Goal: Task Accomplishment & Management: Use online tool/utility

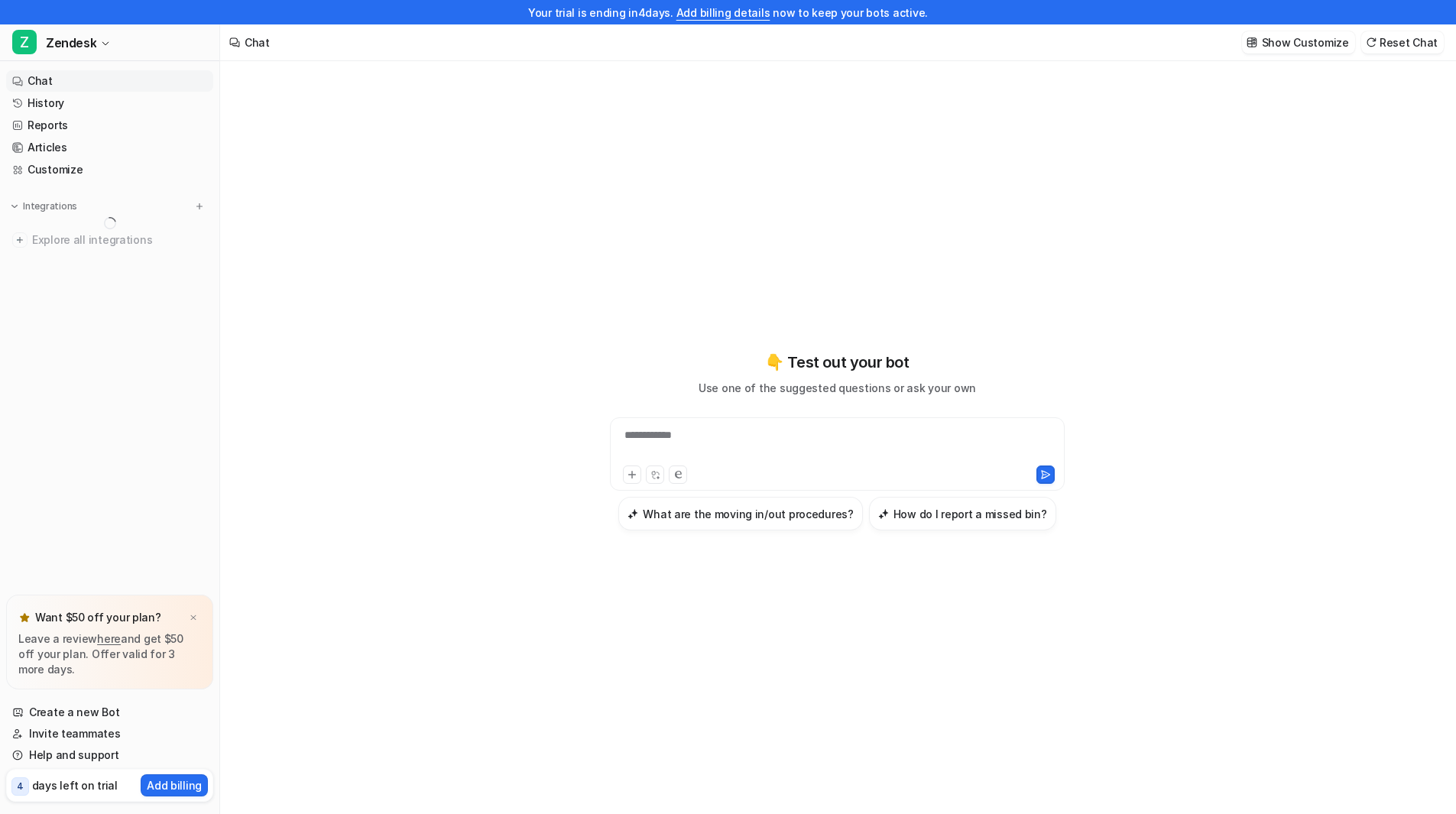
click at [1053, 605] on div "**********" at bounding box center [837, 440] width 563 height 570
click at [192, 618] on img at bounding box center [194, 618] width 9 height 10
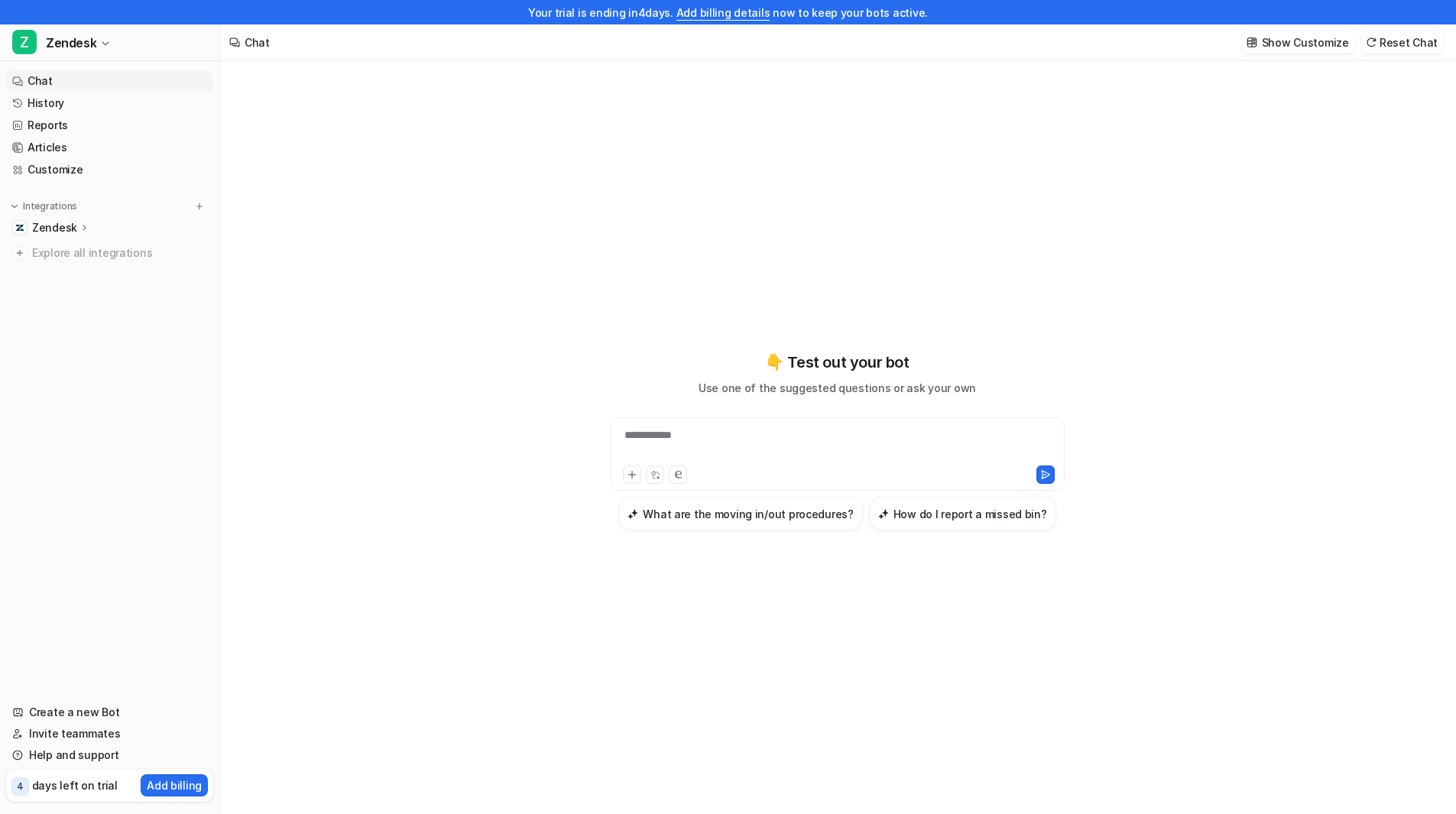
click at [360, 461] on div "**********" at bounding box center [837, 450] width 1234 height 777
click at [1154, 662] on div "**********" at bounding box center [837, 450] width 1234 height 777
click at [1329, 37] on p "Show Customize" at bounding box center [1304, 42] width 87 height 16
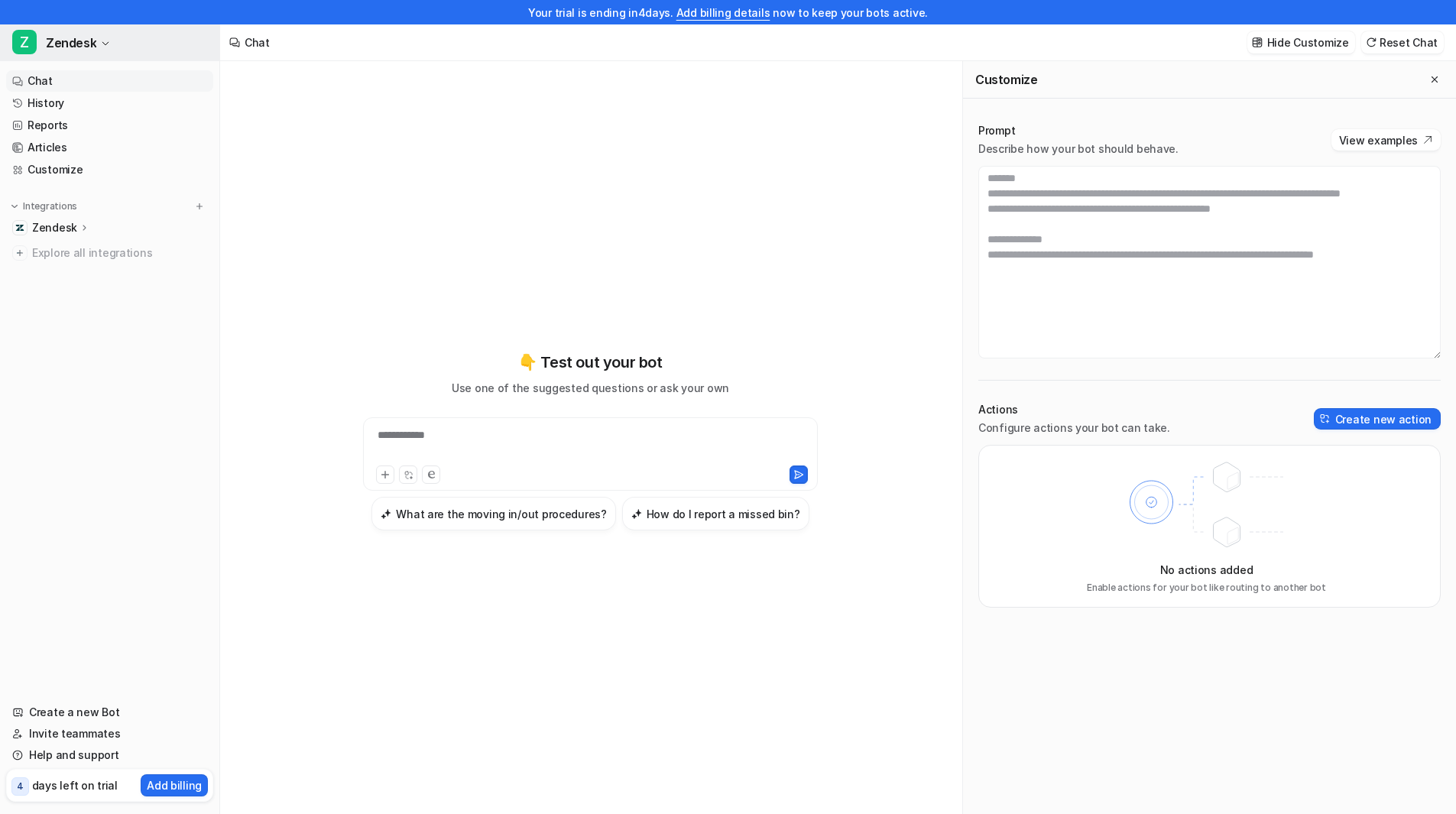
click at [102, 39] on icon "button" at bounding box center [106, 44] width 9 height 9
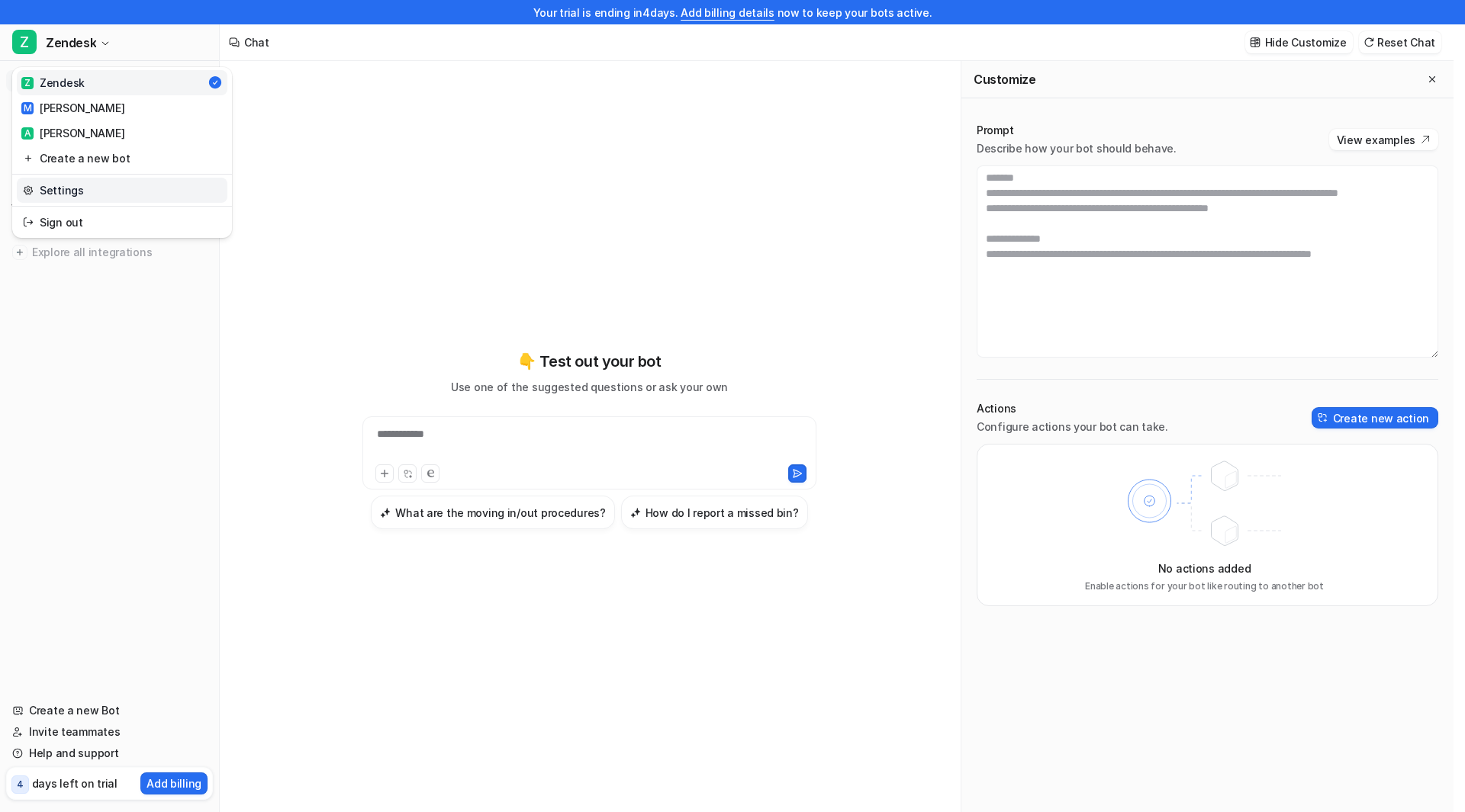
click at [91, 189] on link "Settings" at bounding box center [122, 190] width 210 height 25
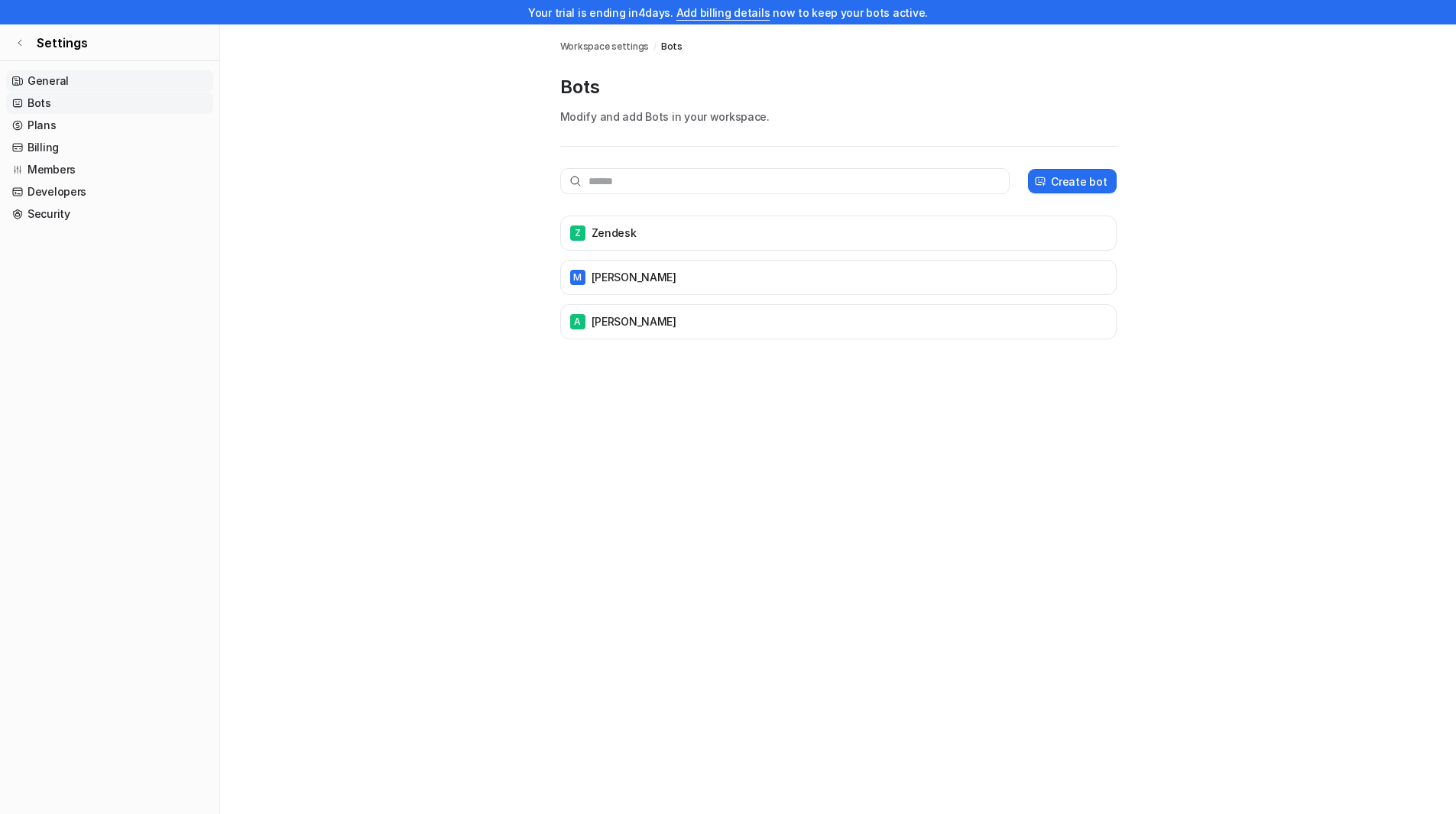
click at [81, 81] on link "General" at bounding box center [110, 81] width 207 height 22
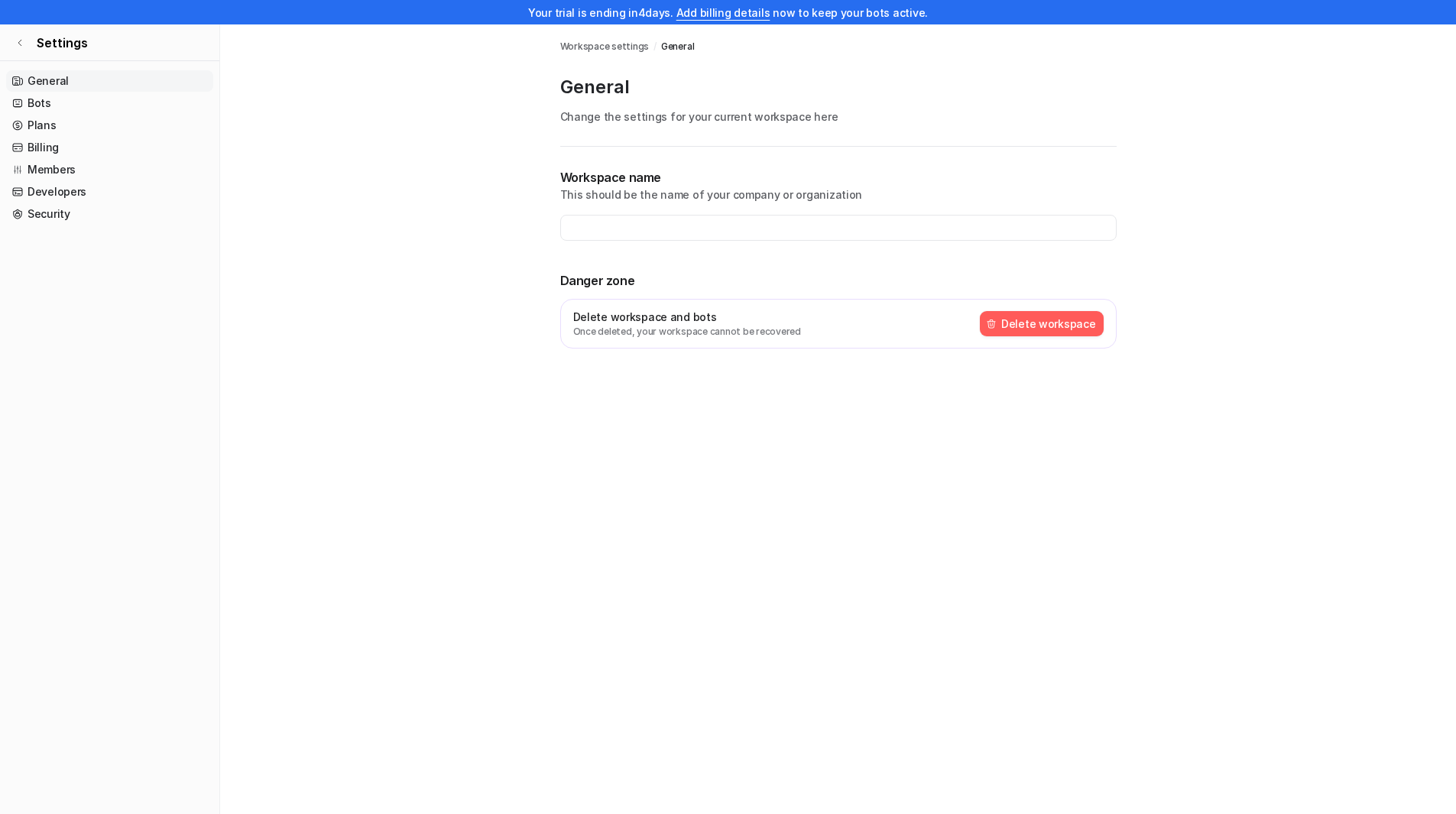
type input "**********"
click at [69, 102] on link "Bots" at bounding box center [110, 103] width 207 height 22
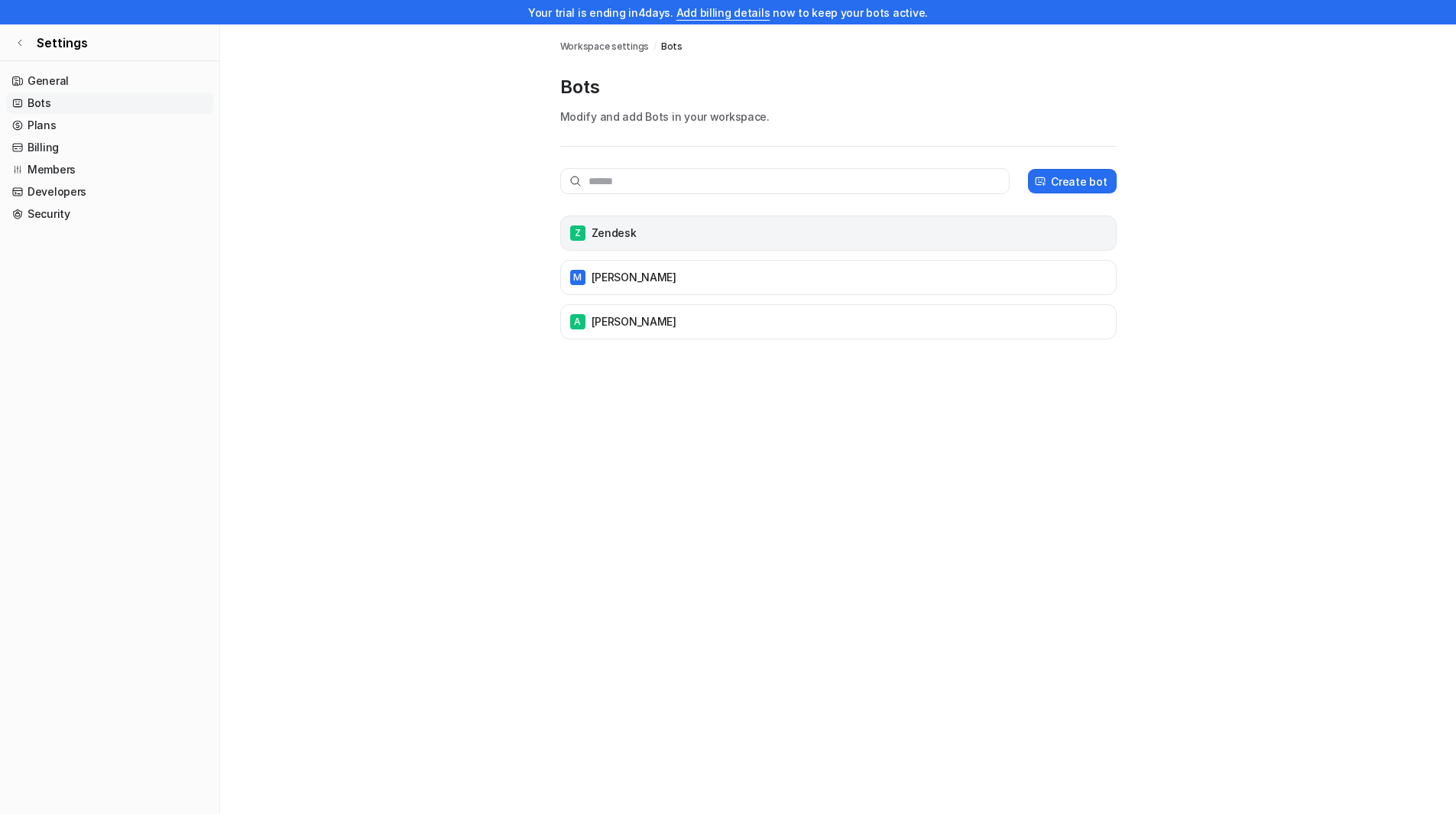
click at [640, 227] on div "Z Zendesk" at bounding box center [838, 232] width 542 height 22
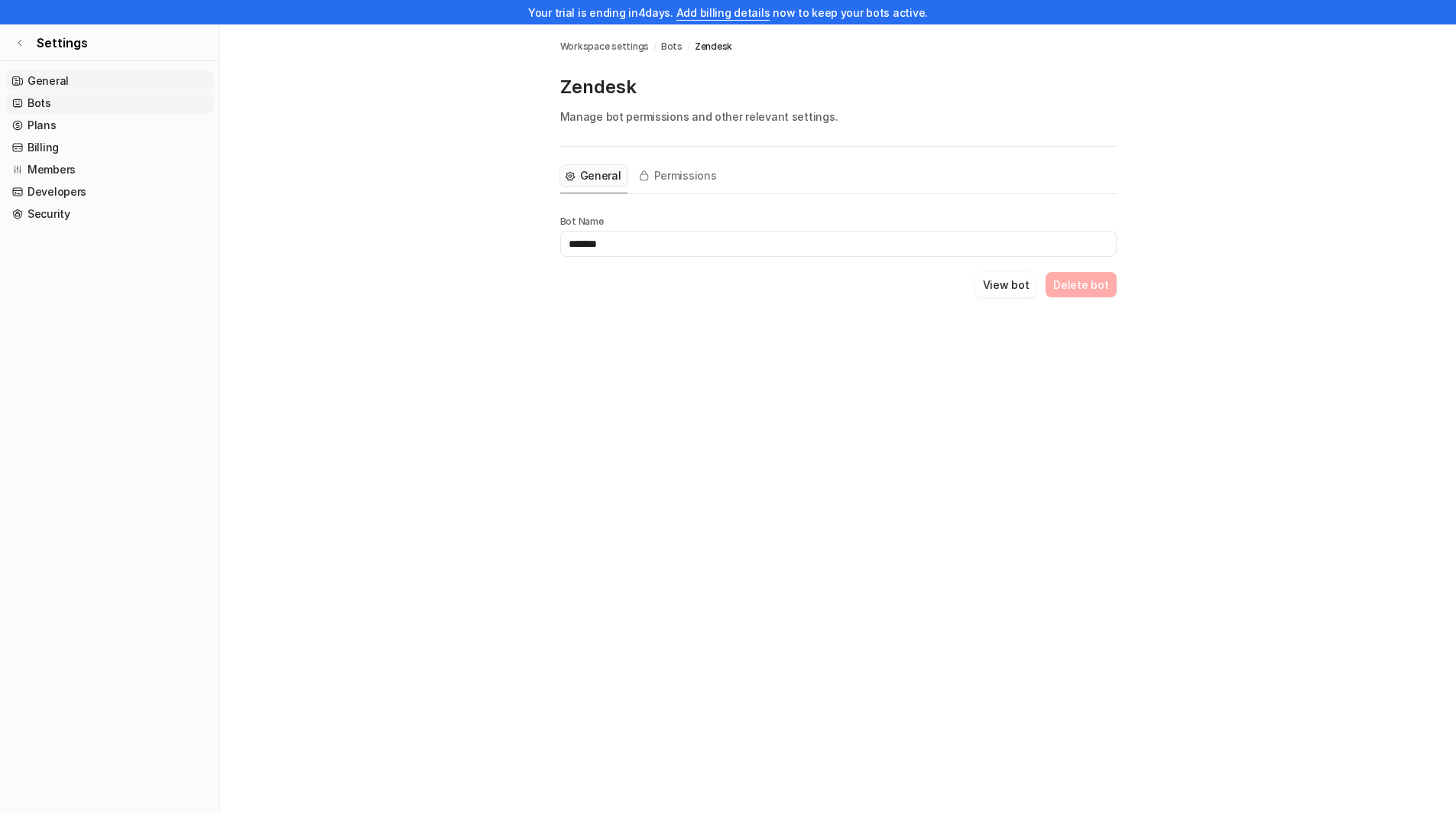
click at [51, 80] on link "General" at bounding box center [110, 81] width 207 height 22
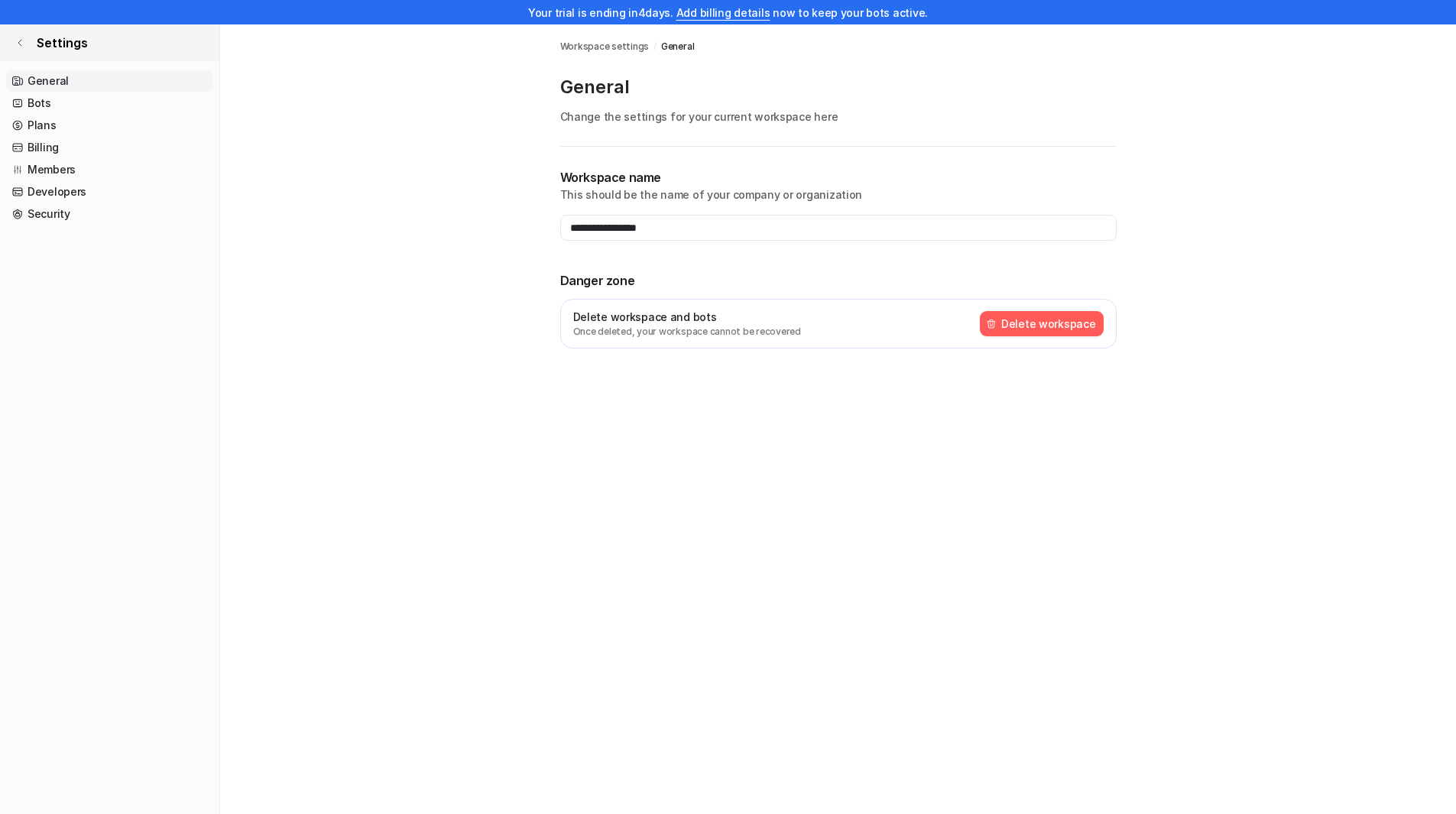
click at [11, 39] on link "Settings" at bounding box center [110, 42] width 219 height 37
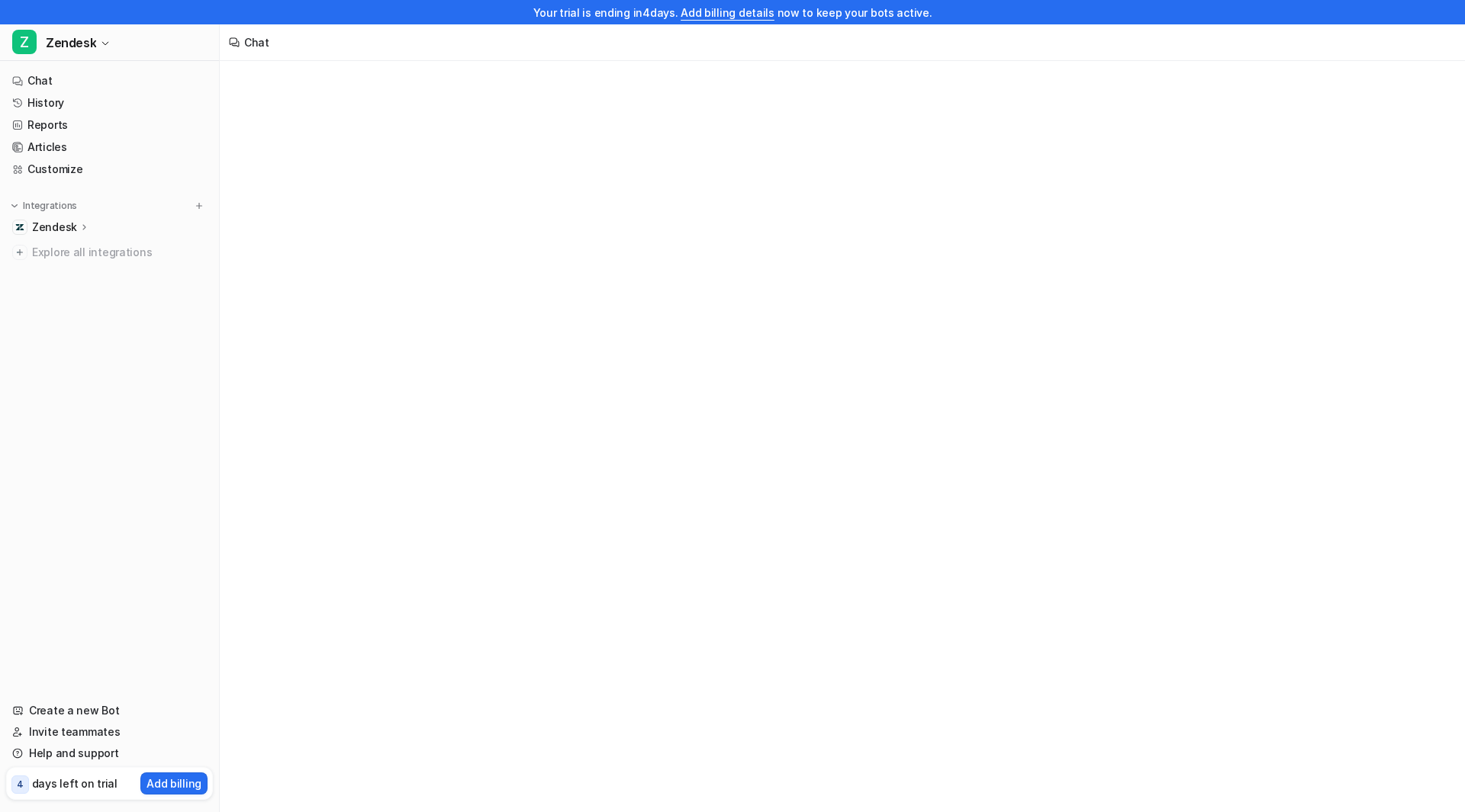
click at [20, 44] on span "Z" at bounding box center [24, 42] width 24 height 24
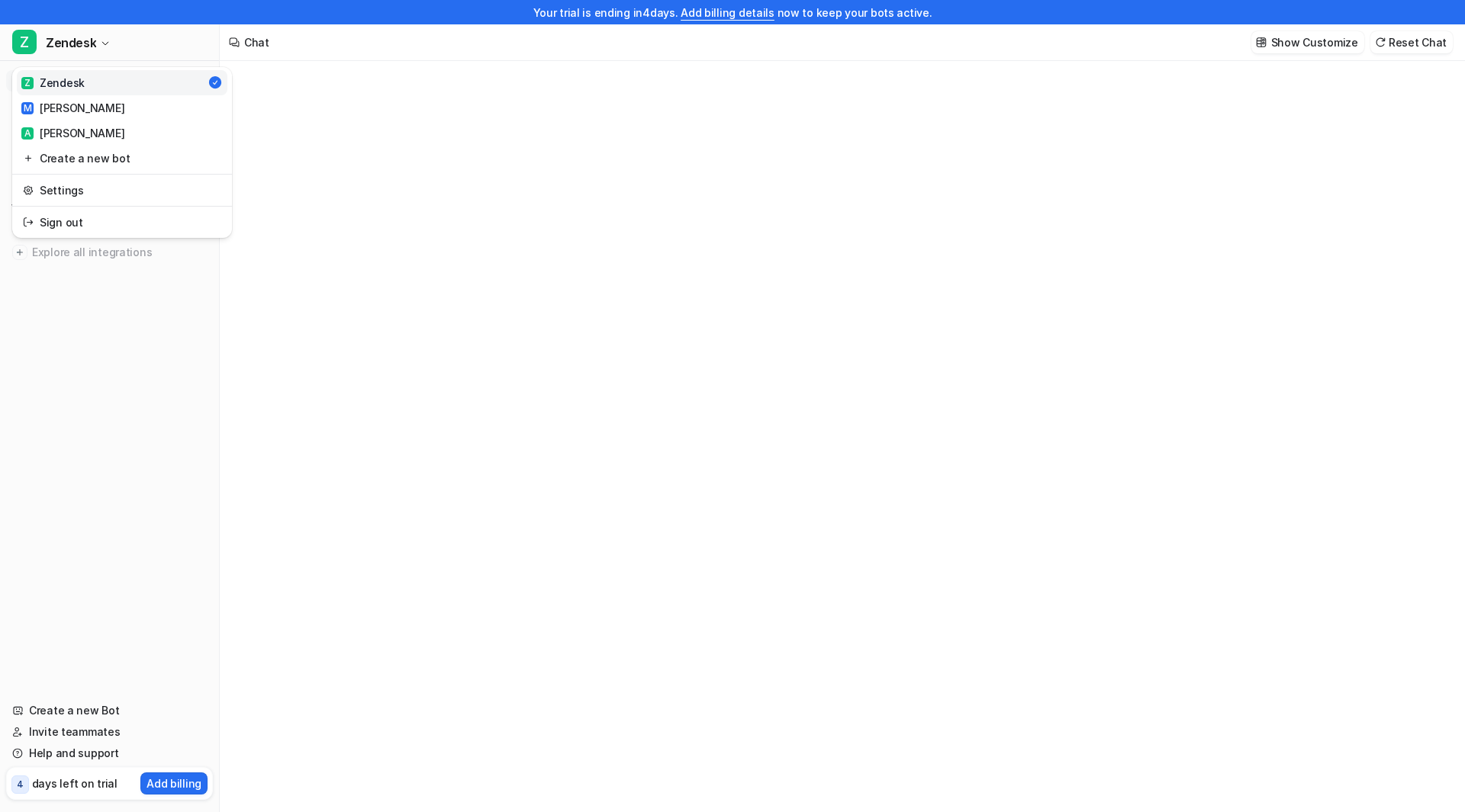
click at [670, 212] on div "Your trial is ending [DATE]. Add billing details now to keep your bots active. …" at bounding box center [732, 406] width 1465 height 812
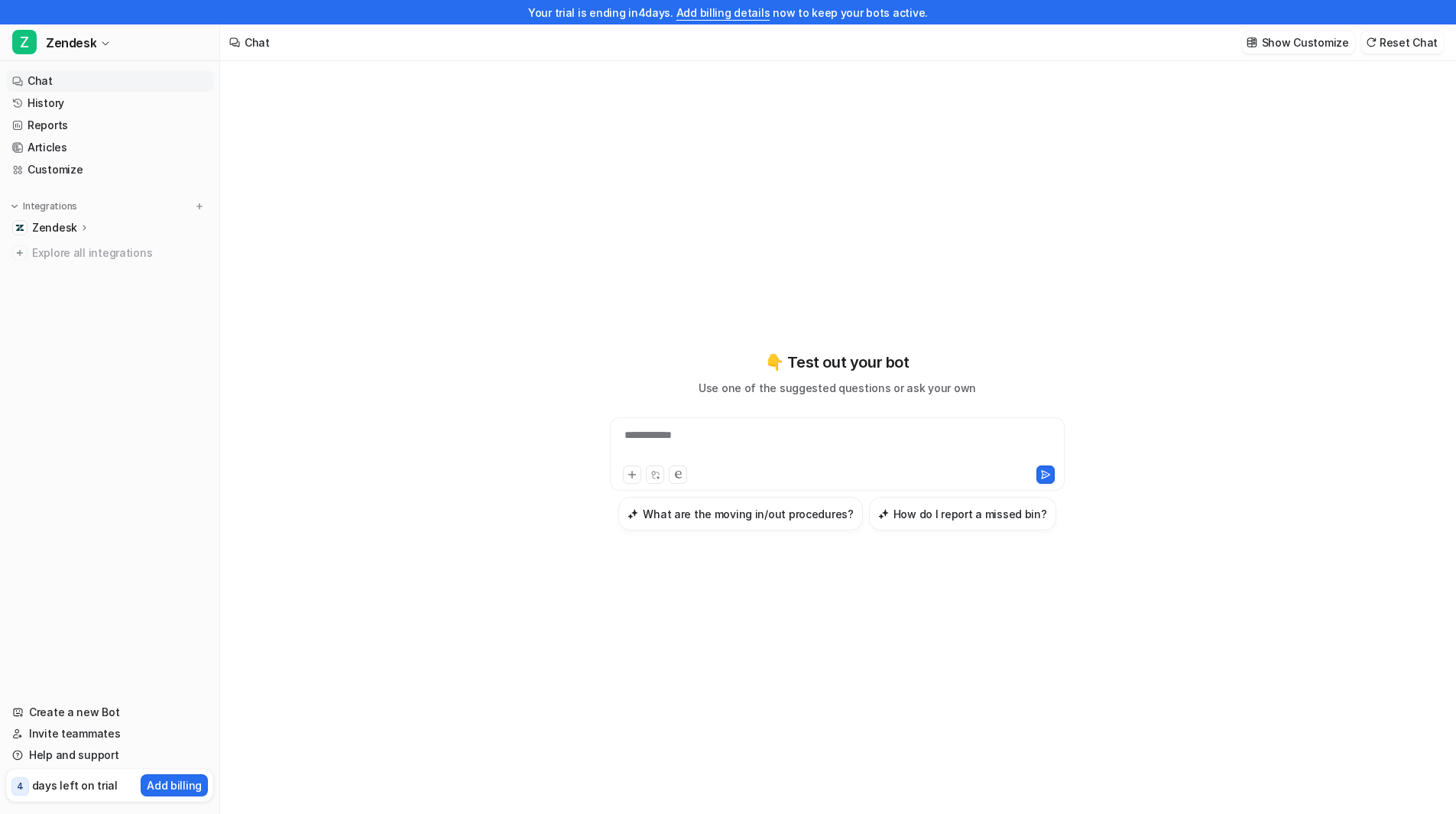
drag, startPoint x: 1129, startPoint y: 164, endPoint x: 1181, endPoint y: 143, distance: 56.1
click at [1132, 164] on div "**********" at bounding box center [837, 450] width 1234 height 777
click at [556, 185] on div "**********" at bounding box center [837, 440] width 563 height 570
click at [65, 170] on link "Customize" at bounding box center [110, 170] width 207 height 22
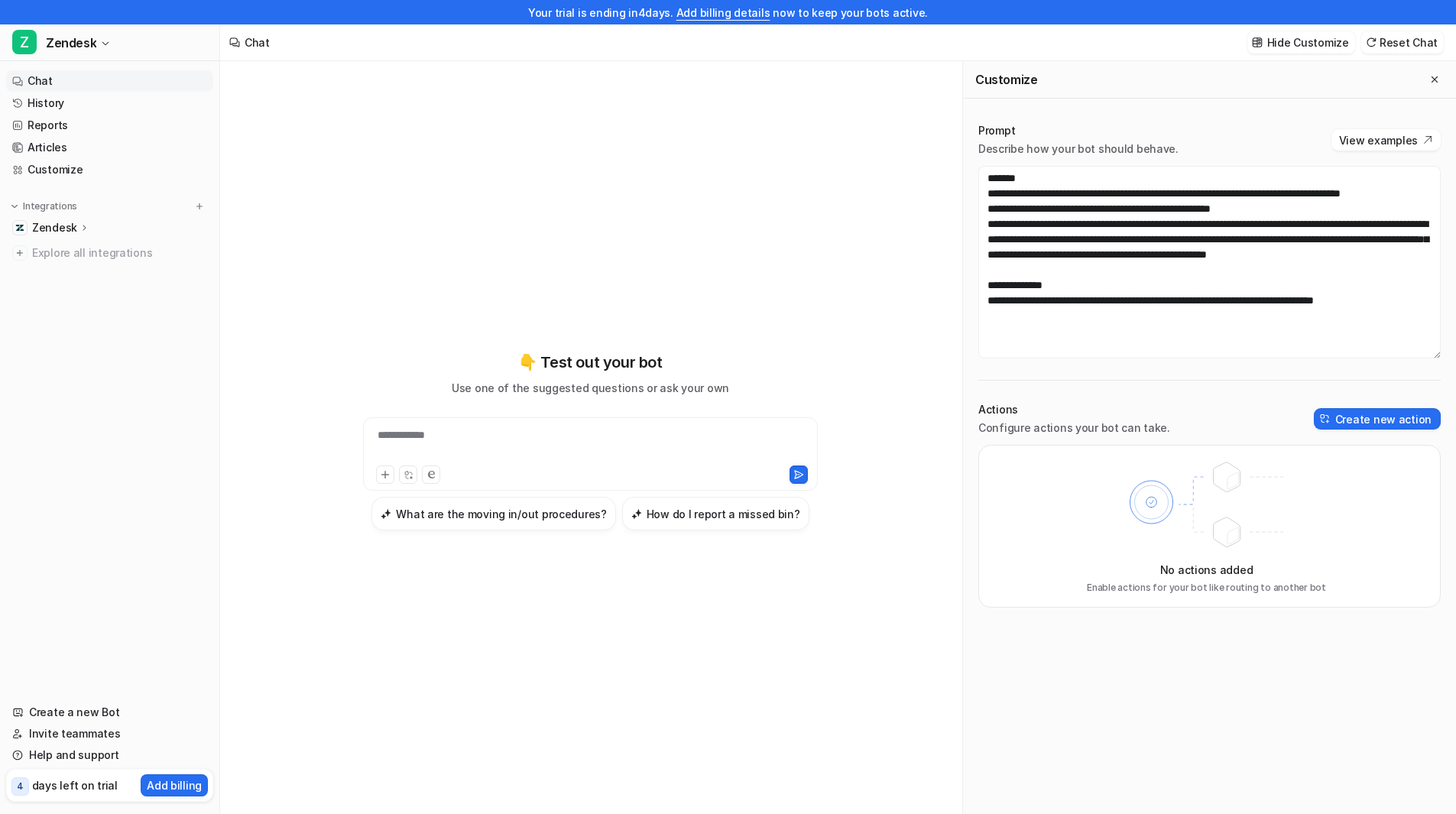
click at [608, 164] on div "**********" at bounding box center [591, 440] width 563 height 570
click at [711, 122] on div "**********" at bounding box center [591, 450] width 563 height 777
click at [1394, 419] on button "Create new action" at bounding box center [1376, 419] width 126 height 22
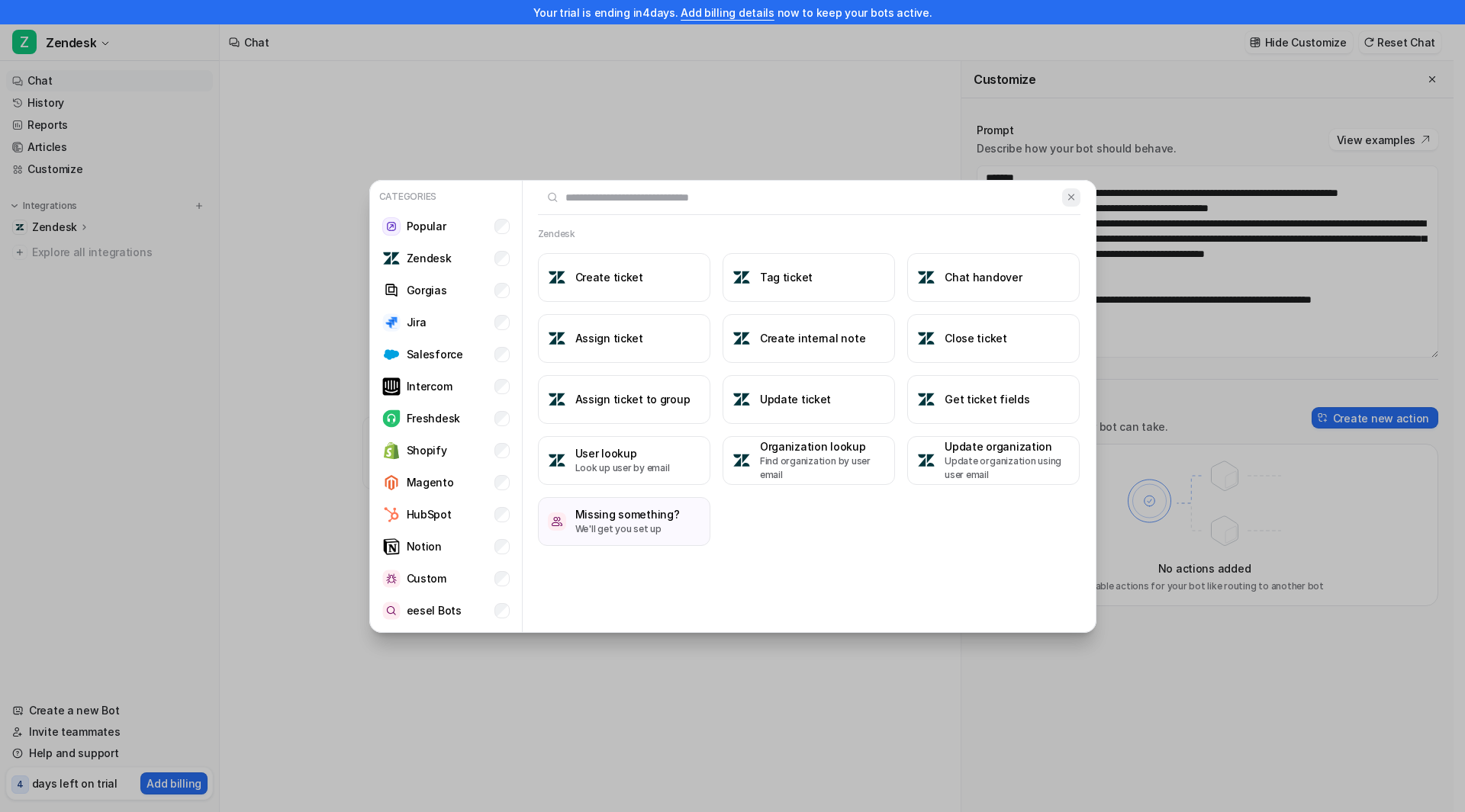
click at [1066, 191] on button at bounding box center [1070, 198] width 18 height 19
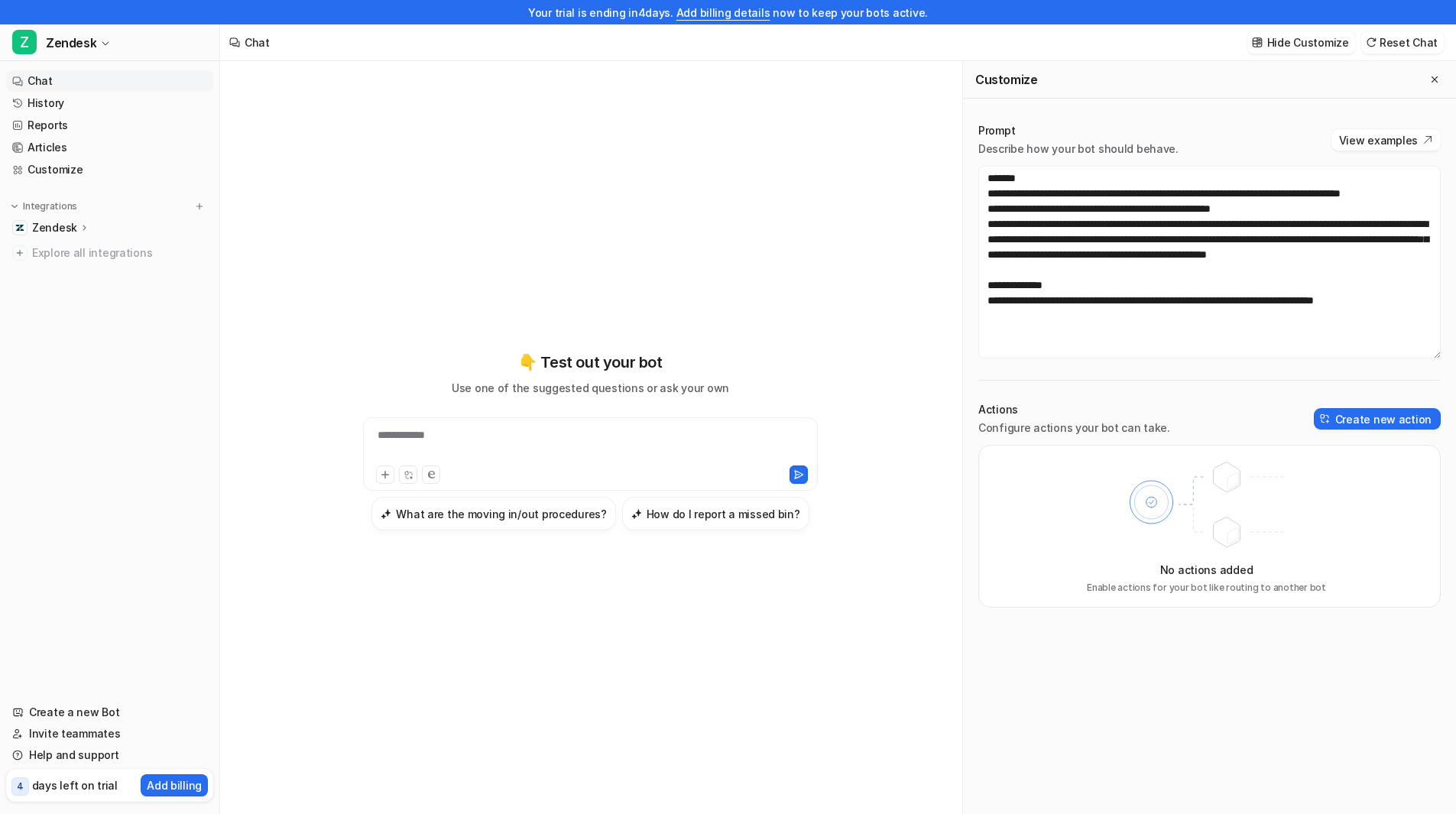
click at [730, 184] on div "**********" at bounding box center [591, 440] width 563 height 570
click at [49, 227] on p "Zendesk" at bounding box center [54, 228] width 45 height 15
click at [76, 252] on p "Overview" at bounding box center [68, 250] width 49 height 15
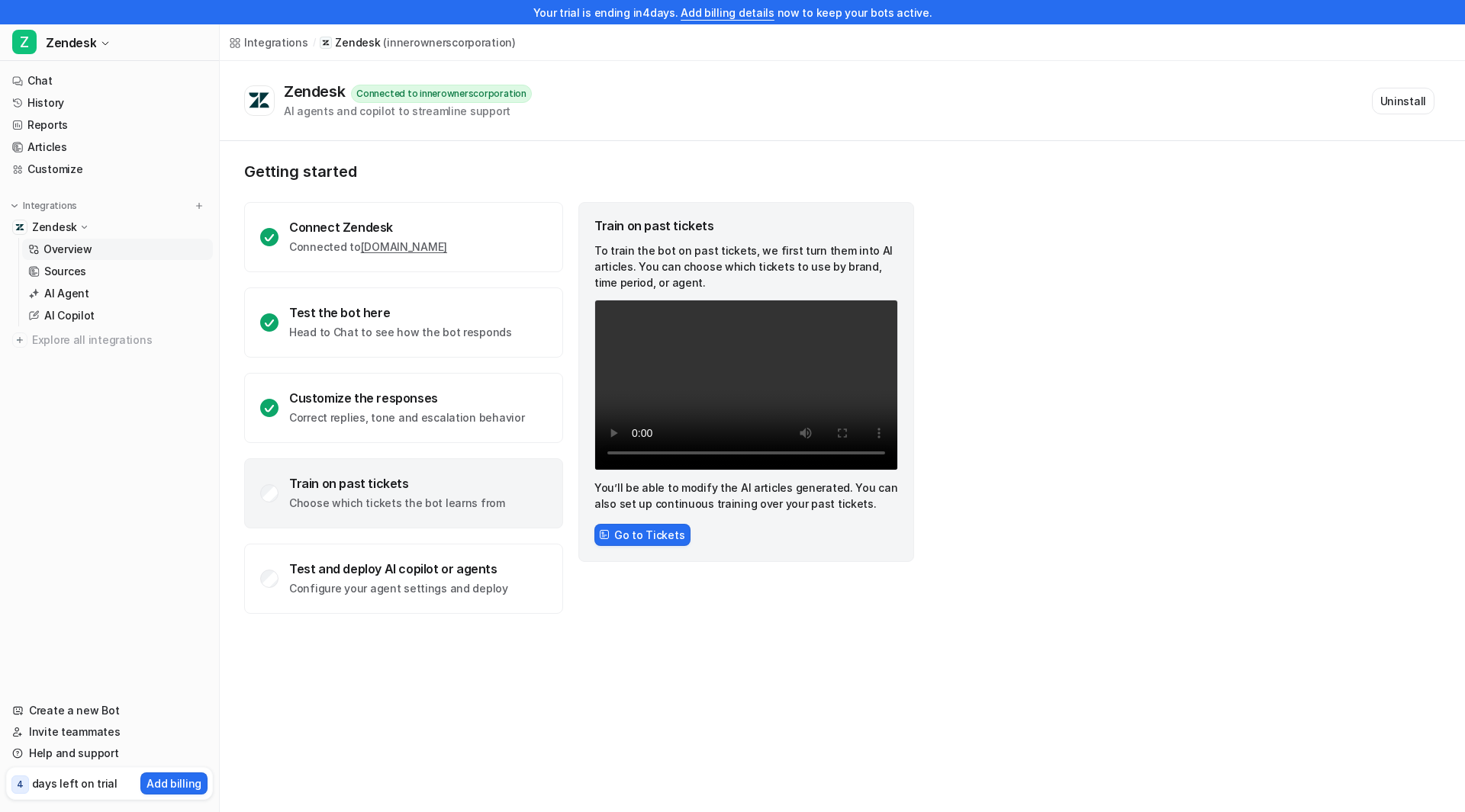
click at [1246, 266] on div "Getting started Connect Zendesk Connected to [DOMAIN_NAME] Test the bot here He…" at bounding box center [842, 388] width 1245 height 494
click at [668, 534] on button "Go to Tickets" at bounding box center [642, 535] width 96 height 22
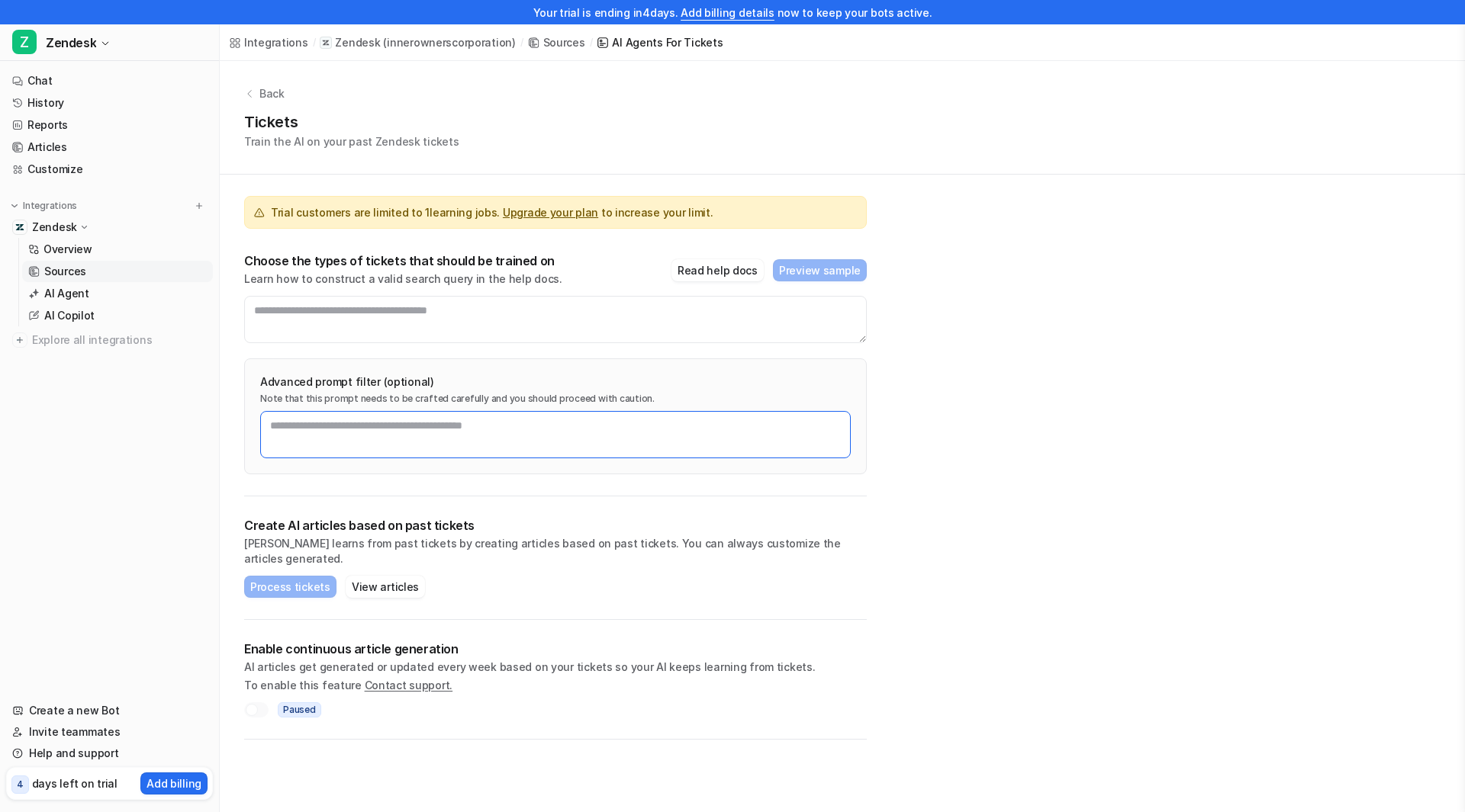
click at [380, 424] on textarea at bounding box center [555, 434] width 591 height 48
click at [59, 76] on link "Chat" at bounding box center [109, 80] width 207 height 21
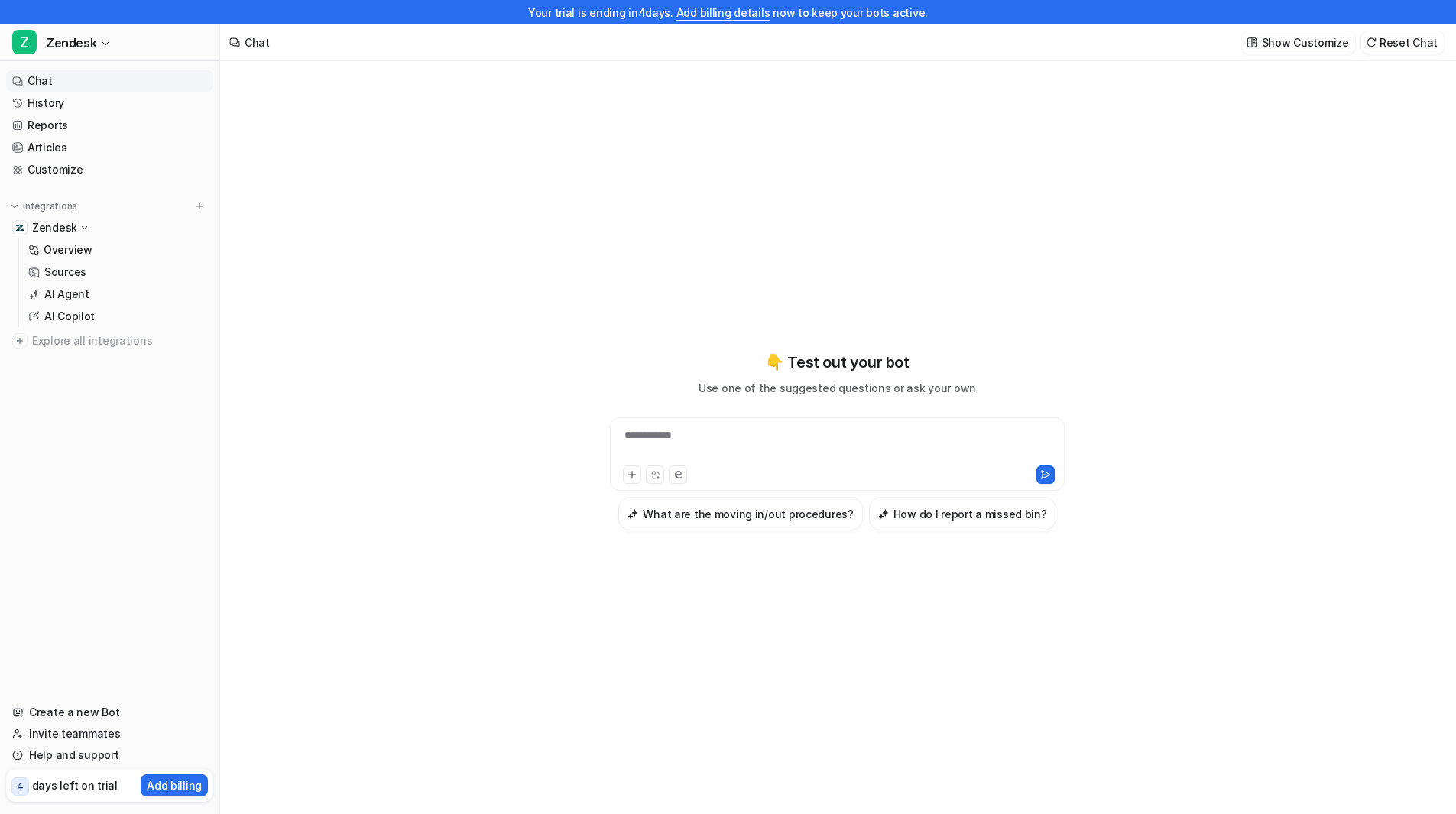
click at [81, 227] on icon at bounding box center [84, 227] width 11 height 10
click at [85, 227] on icon at bounding box center [84, 228] width 10 height 11
click at [22, 339] on img at bounding box center [20, 341] width 15 height 15
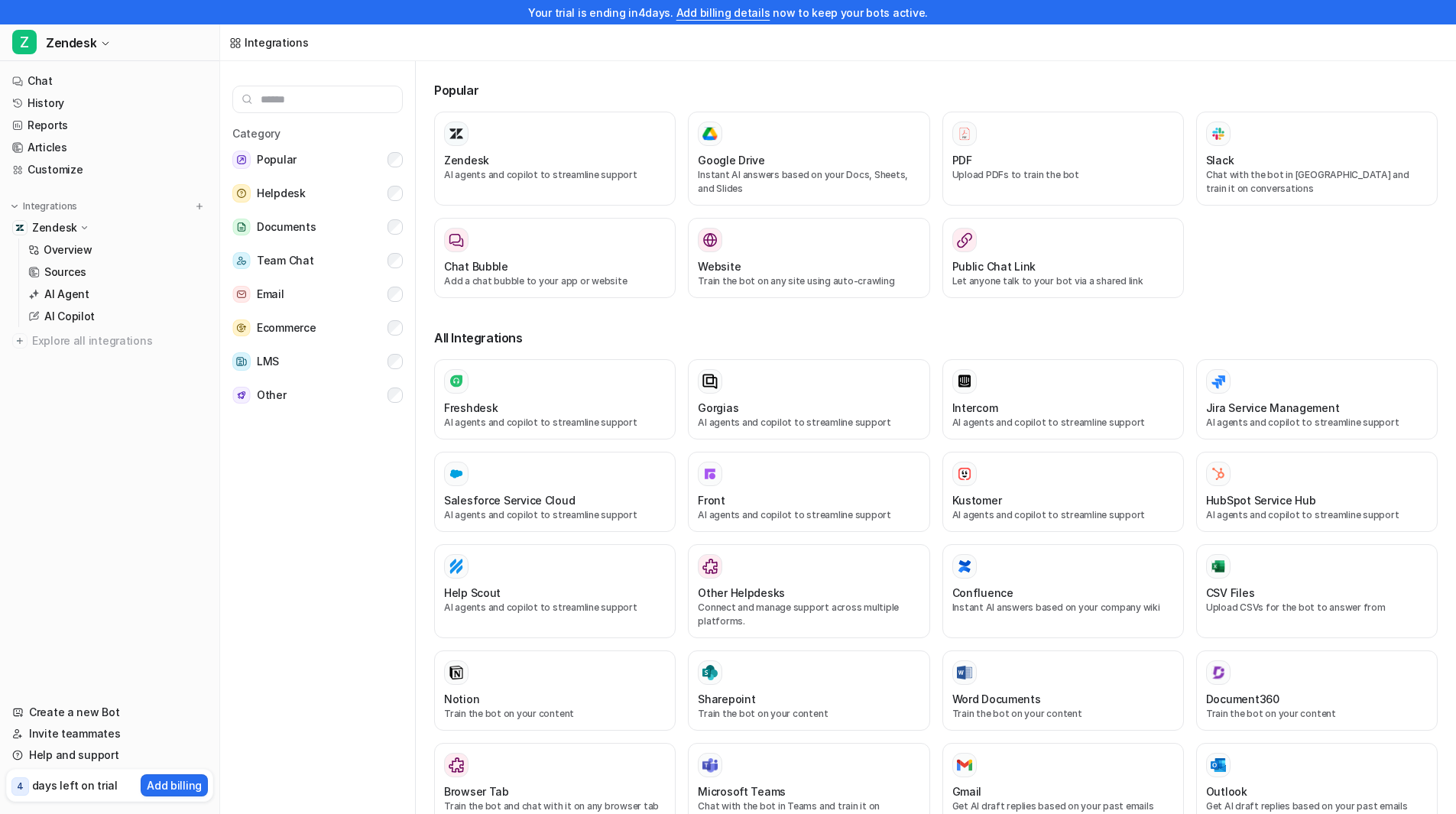
click at [87, 472] on nav "Chat History Reports Articles Customize Integrations Zendesk Overview Sources A…" at bounding box center [110, 377] width 219 height 626
click at [522, 152] on div "Zendesk AI agents and copilot to streamline support" at bounding box center [554, 158] width 222 height 74
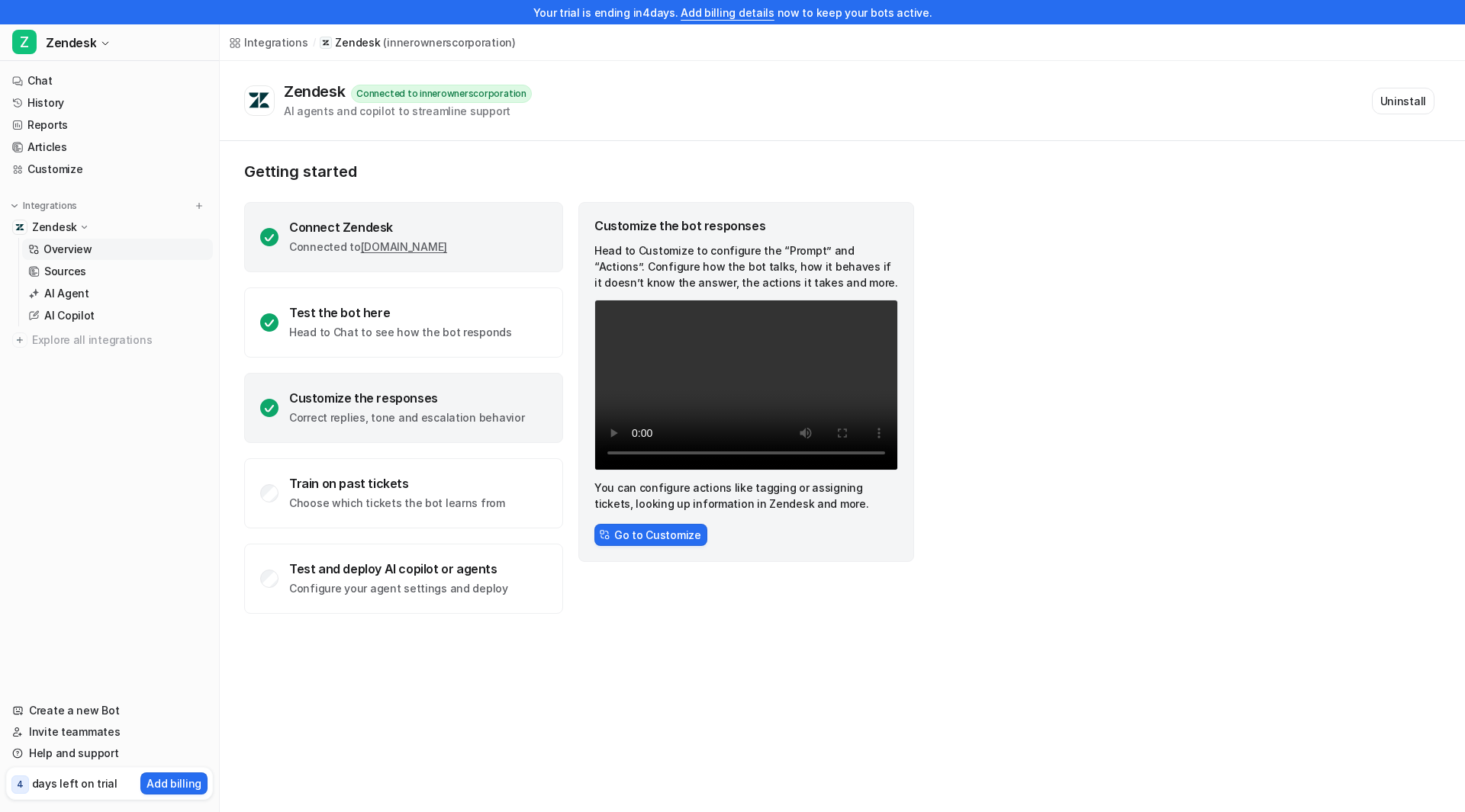
click at [385, 255] on div "Connect Zendesk Connected to [DOMAIN_NAME]" at bounding box center [403, 236] width 319 height 70
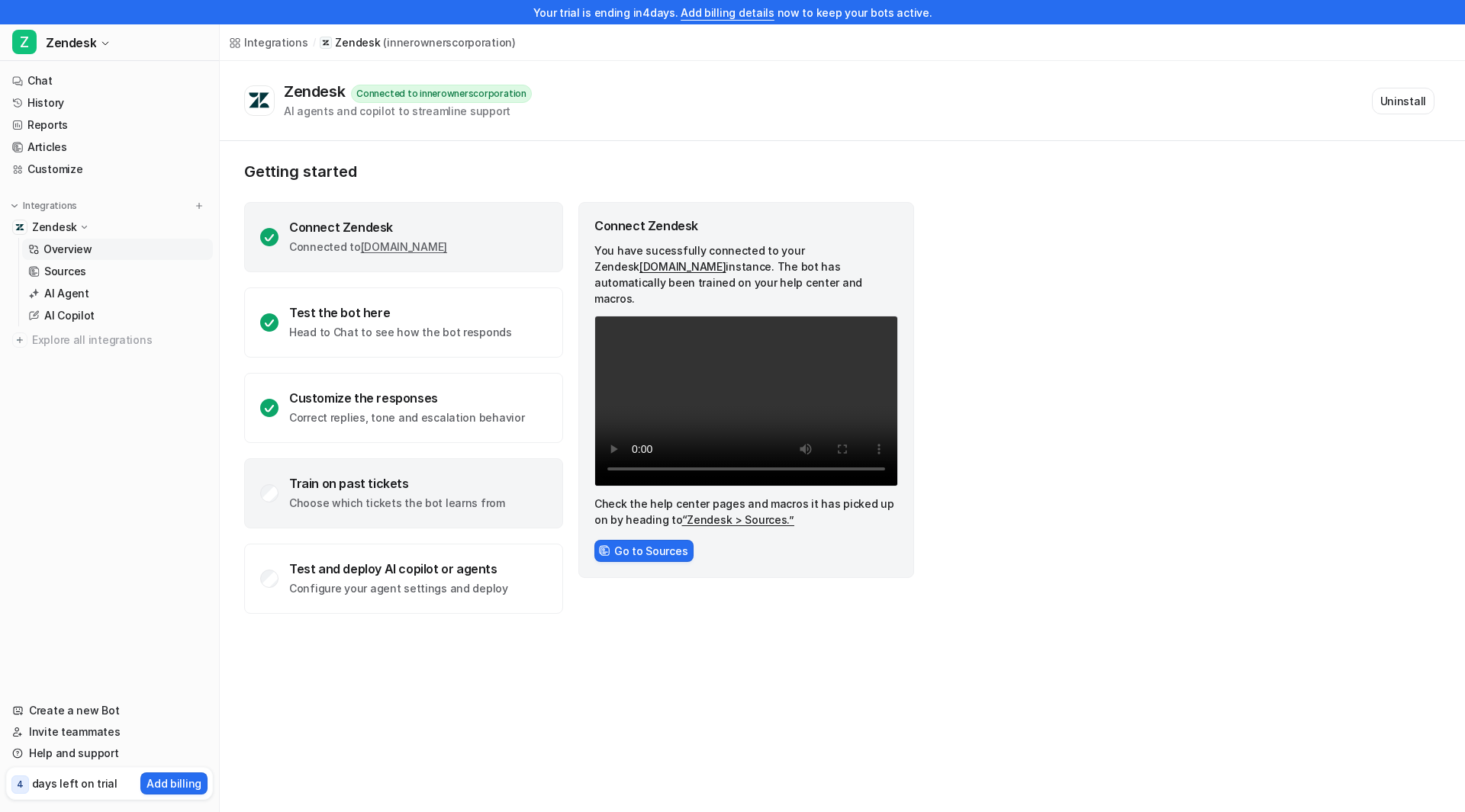
click at [371, 495] on div "Train on past tickets Choose which tickets the bot learns from" at bounding box center [396, 493] width 216 height 36
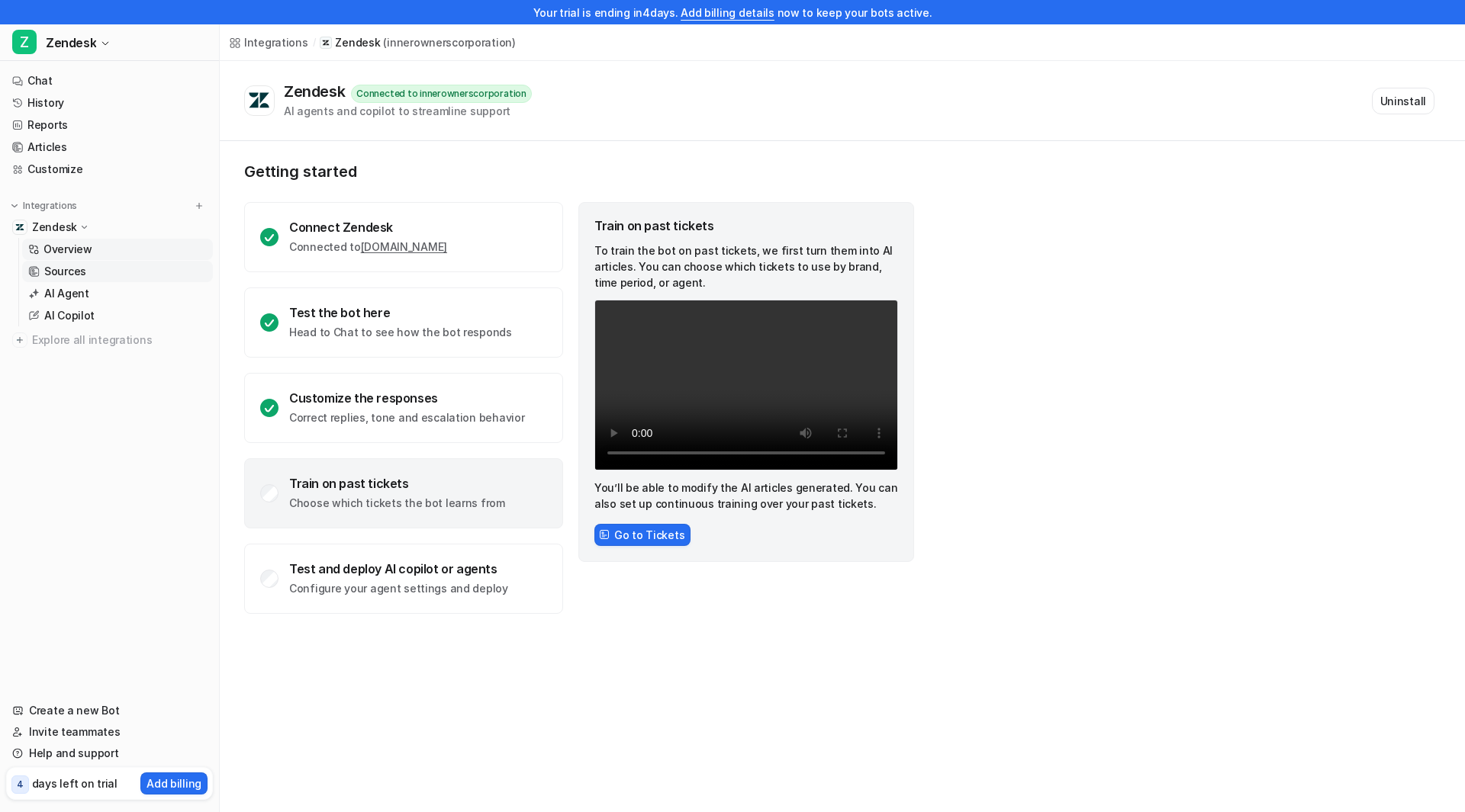
click at [88, 276] on link "Sources" at bounding box center [118, 271] width 191 height 21
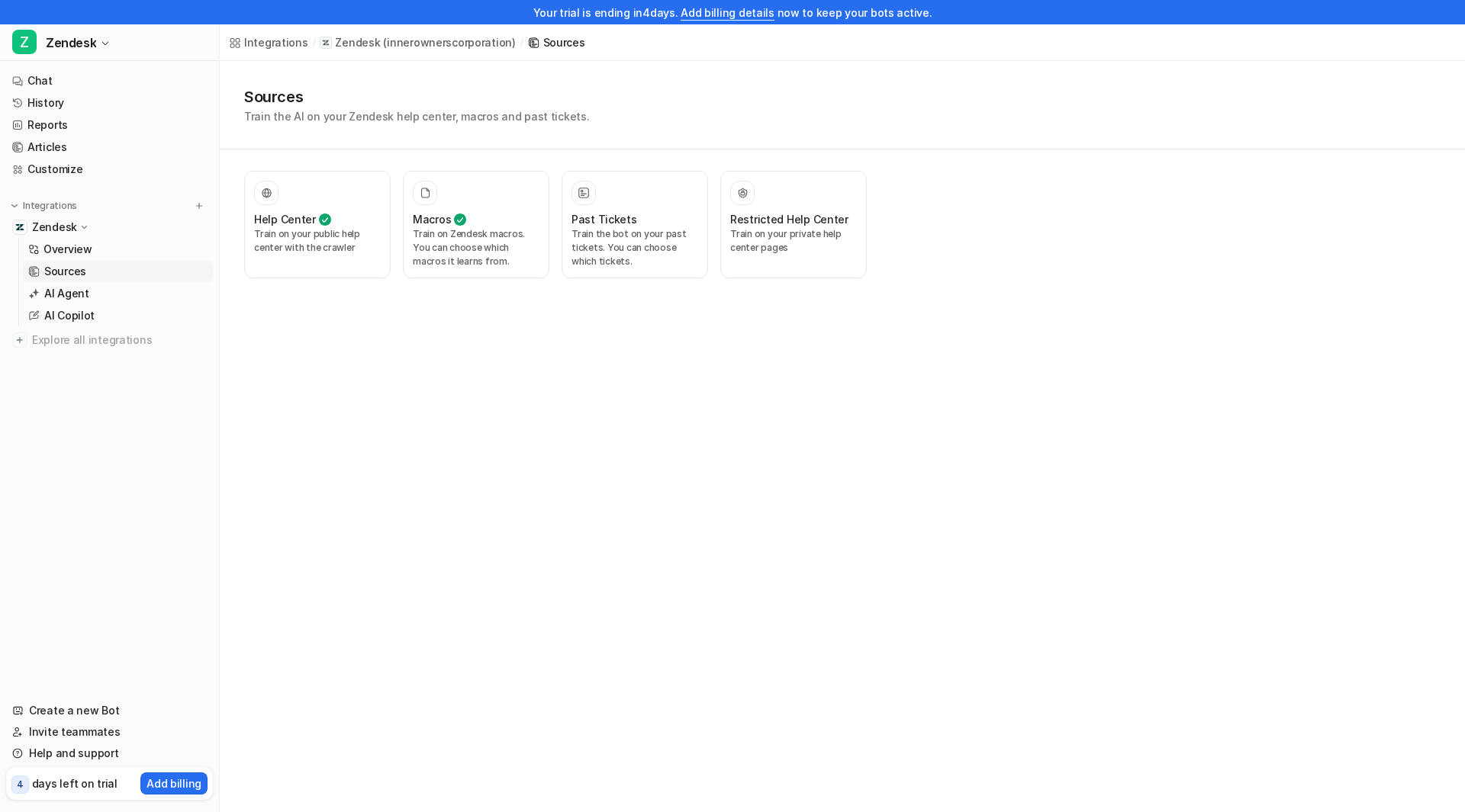
click at [513, 311] on div "Integrations / Zendesk ( innerownerscorporation ) / Sources Sources Train the A…" at bounding box center [732, 406] width 1465 height 812
click at [59, 78] on link "Chat" at bounding box center [109, 80] width 207 height 21
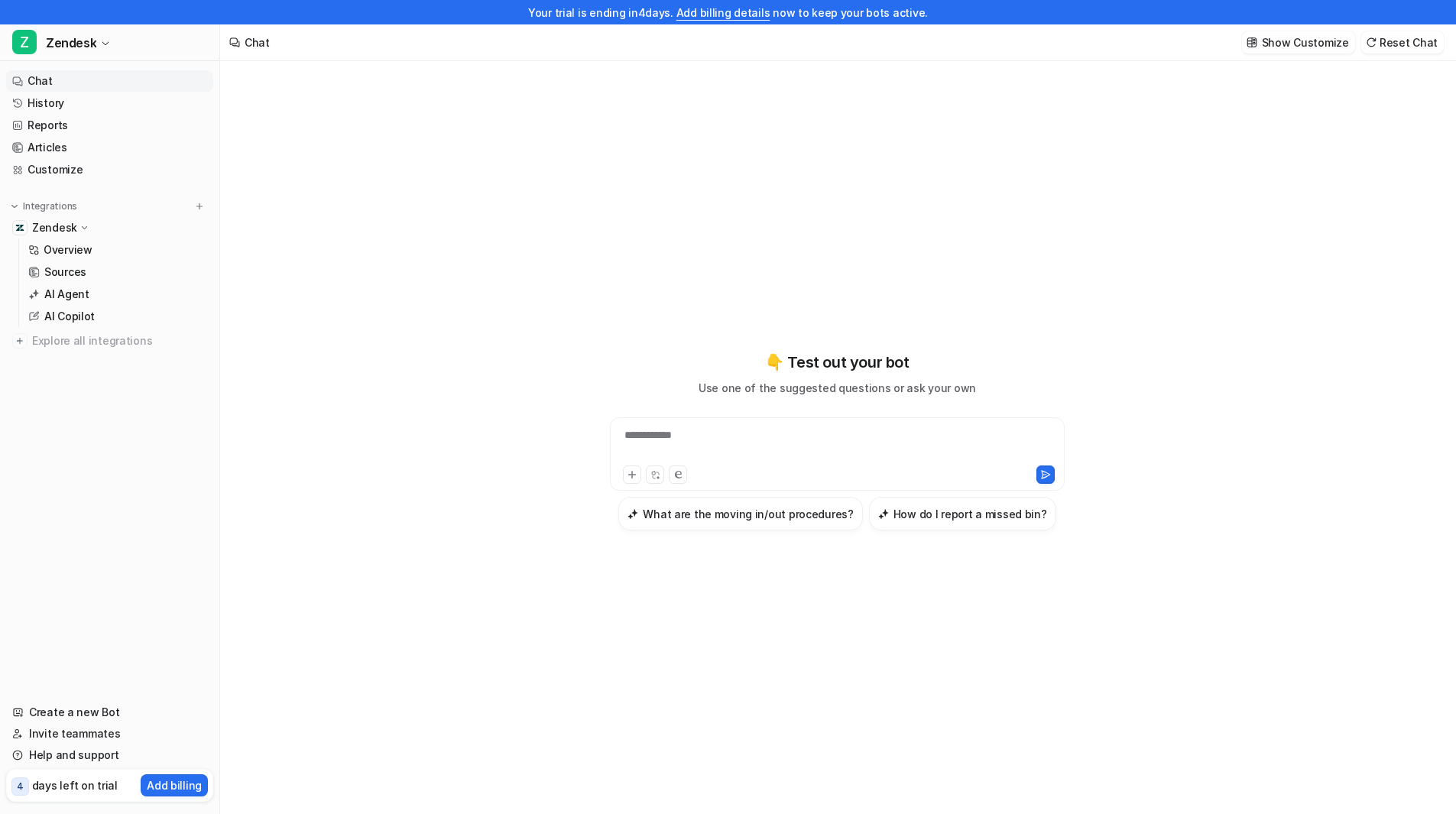
click at [713, 297] on div "**********" at bounding box center [837, 440] width 563 height 570
click at [715, 515] on h3 "What are the moving in/out procedures?" at bounding box center [747, 513] width 210 height 16
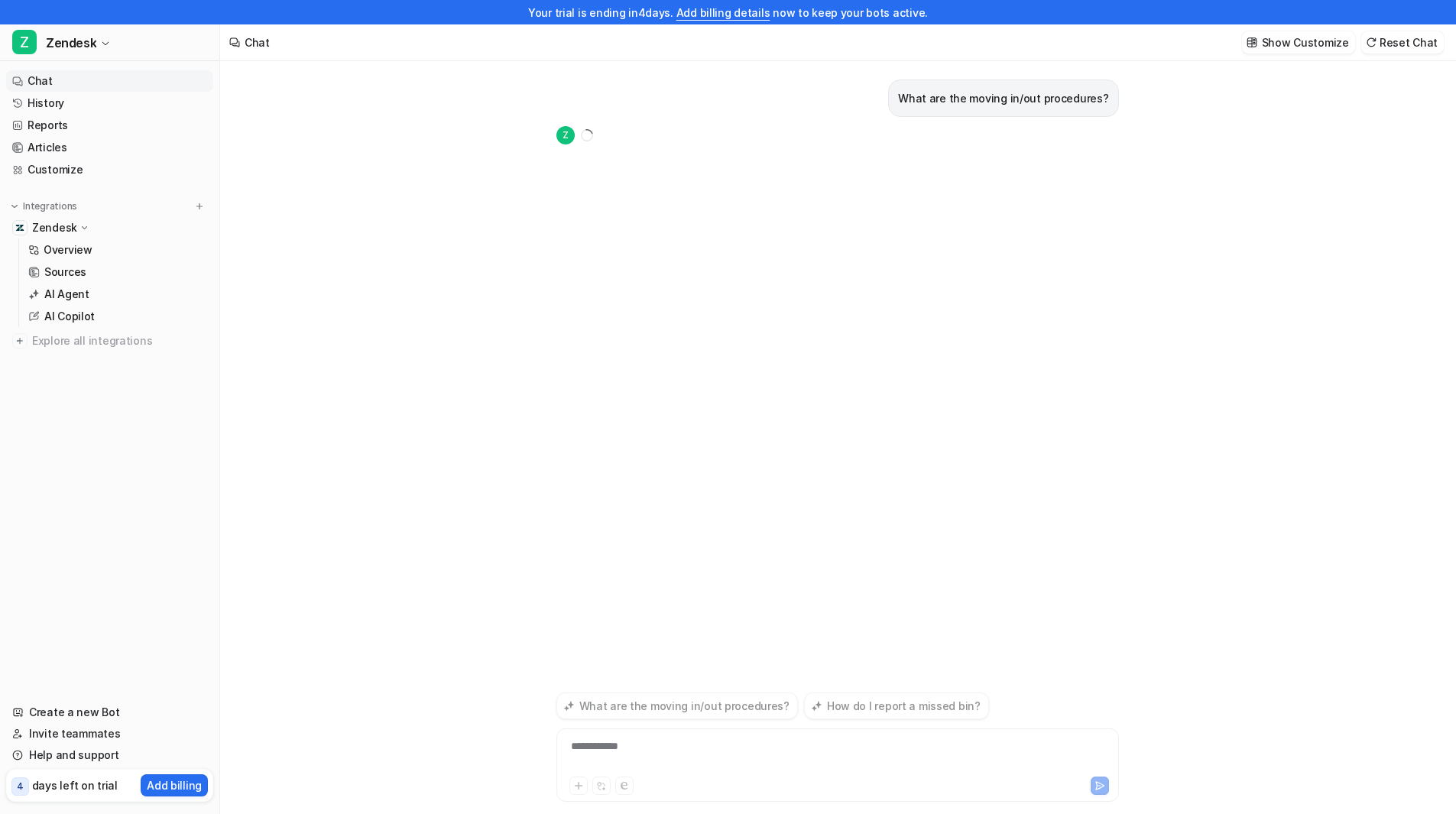
scroll to position [24, 0]
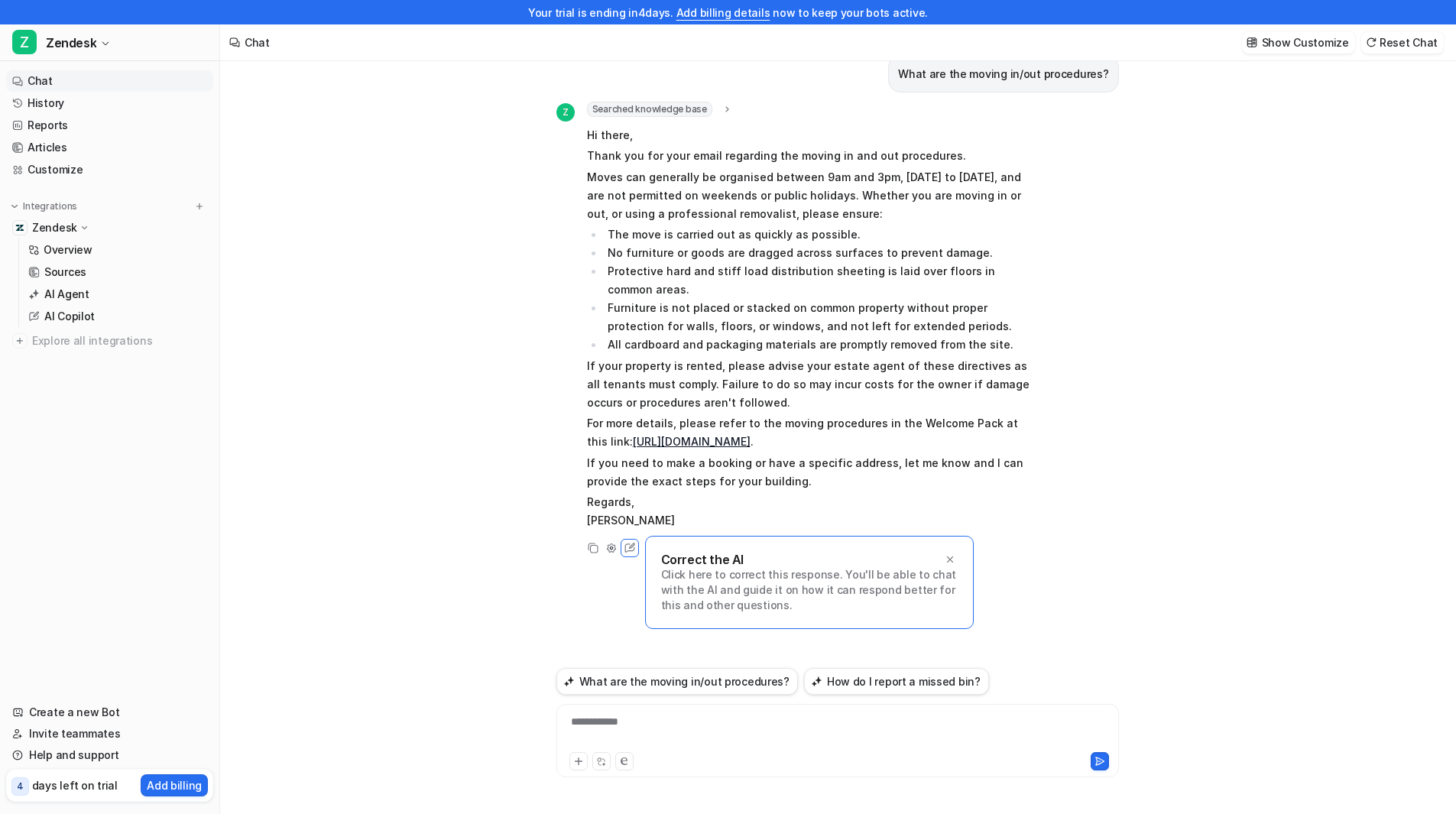
click at [368, 274] on div "What are the moving in/out procedures? Z Searched knowledge base search_queries…" at bounding box center [837, 425] width 1234 height 777
click at [373, 277] on div "What are the moving in/out procedures? Z Searched knowledge base search_queries…" at bounding box center [837, 425] width 1234 height 777
click at [473, 273] on div "What are the moving in/out procedures? Z Searched knowledge base search_queries…" at bounding box center [837, 425] width 1234 height 777
click at [451, 275] on div "What are the moving in/out procedures? Z Searched knowledge base search_queries…" at bounding box center [837, 425] width 1234 height 777
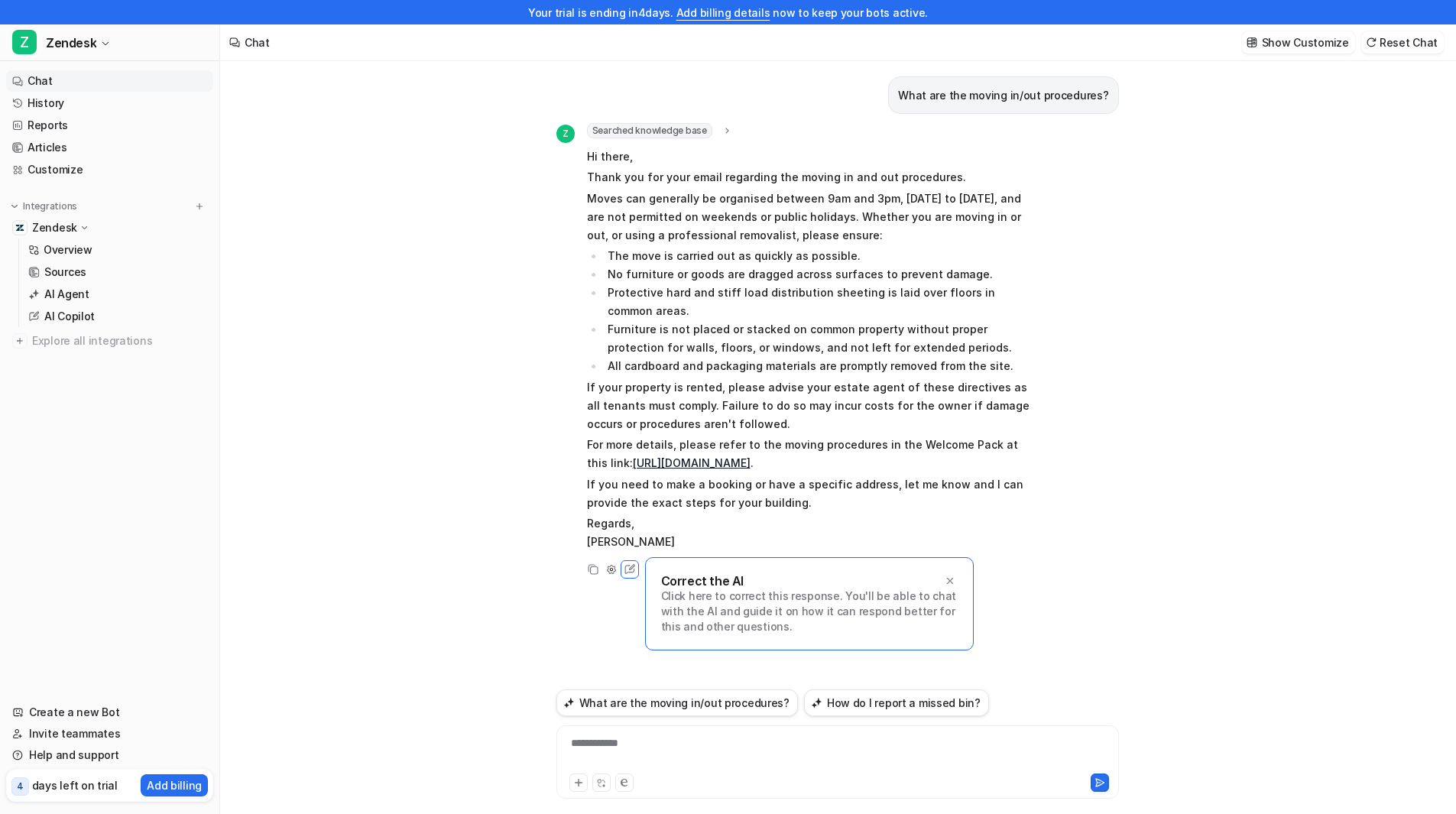
scroll to position [0, 0]
click at [1320, 42] on p "Show Customize" at bounding box center [1304, 42] width 87 height 16
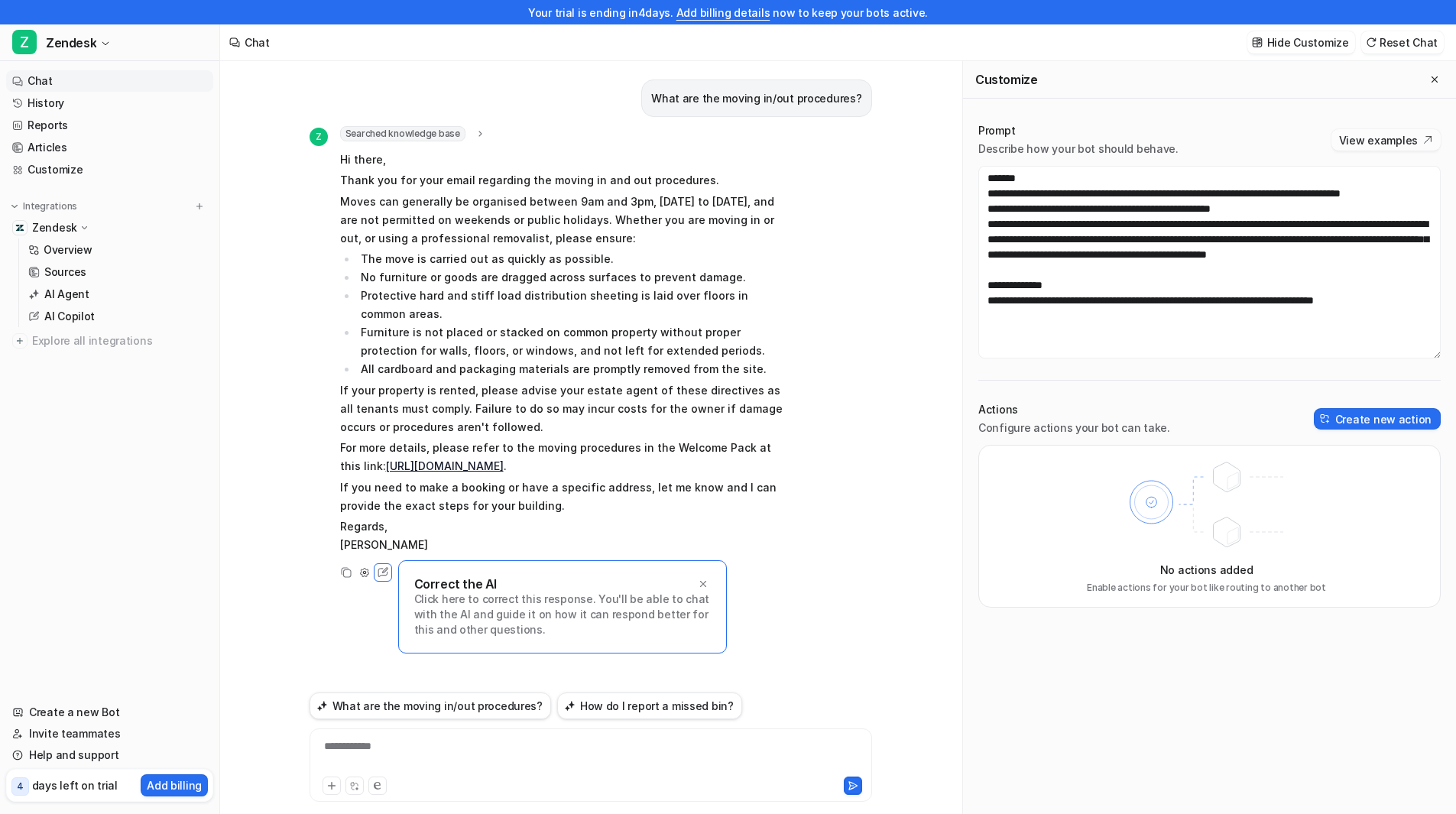
click at [1356, 140] on button "View examples" at bounding box center [1386, 140] width 110 height 22
click at [1379, 418] on button "Create new action" at bounding box center [1376, 419] width 126 height 22
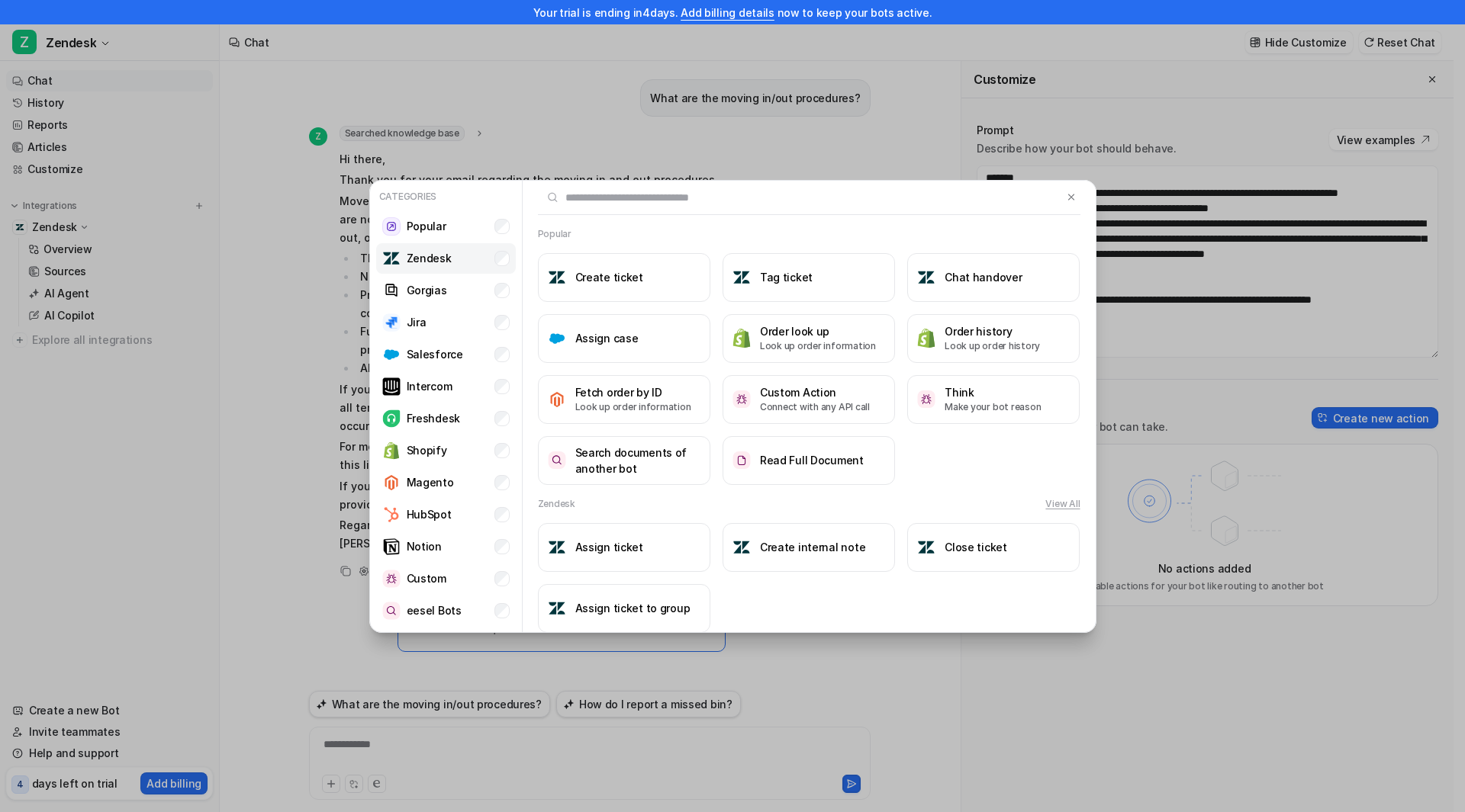
click at [437, 251] on p "Zendesk" at bounding box center [429, 258] width 45 height 16
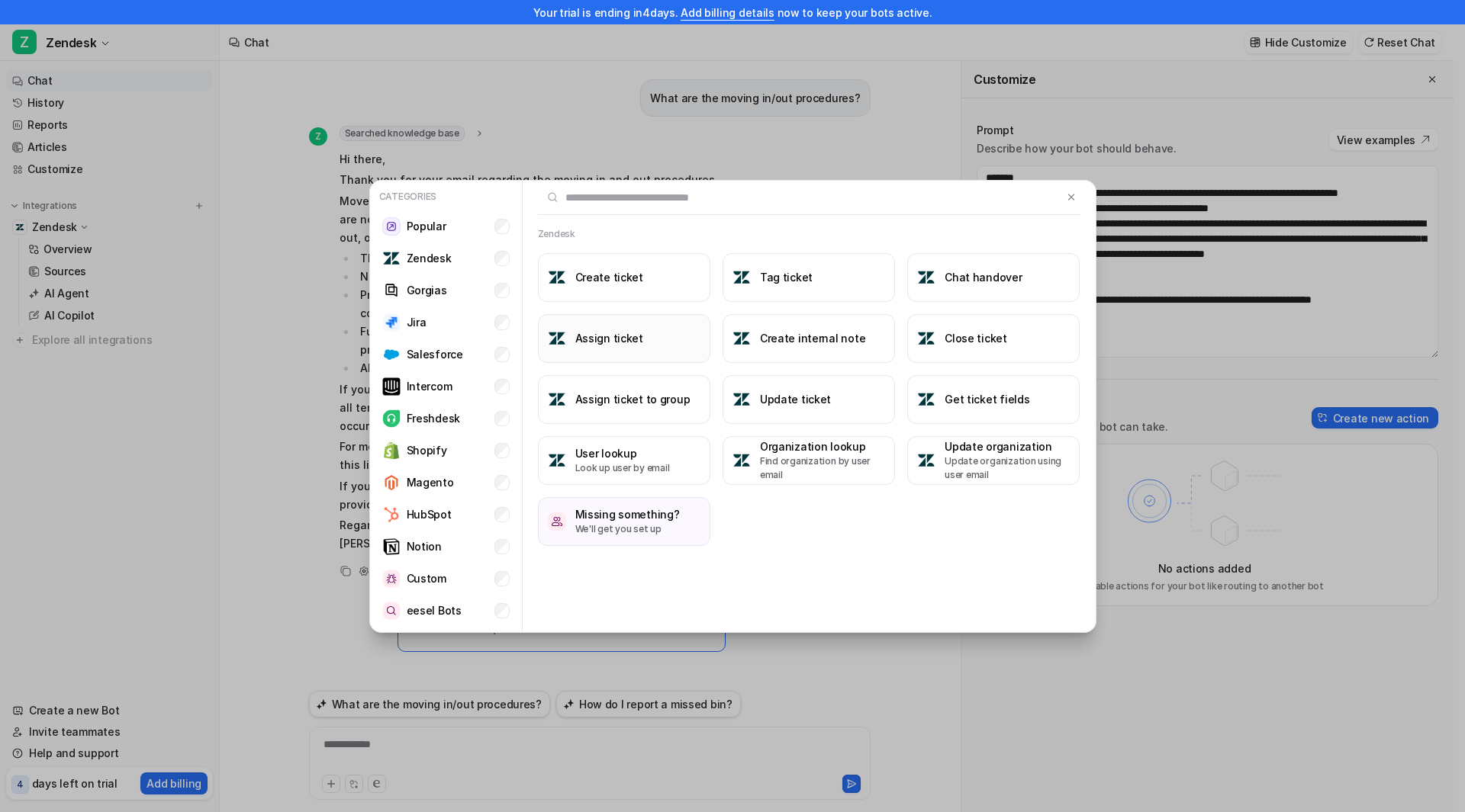
click at [637, 338] on h3 "Assign ticket" at bounding box center [609, 337] width 68 height 16
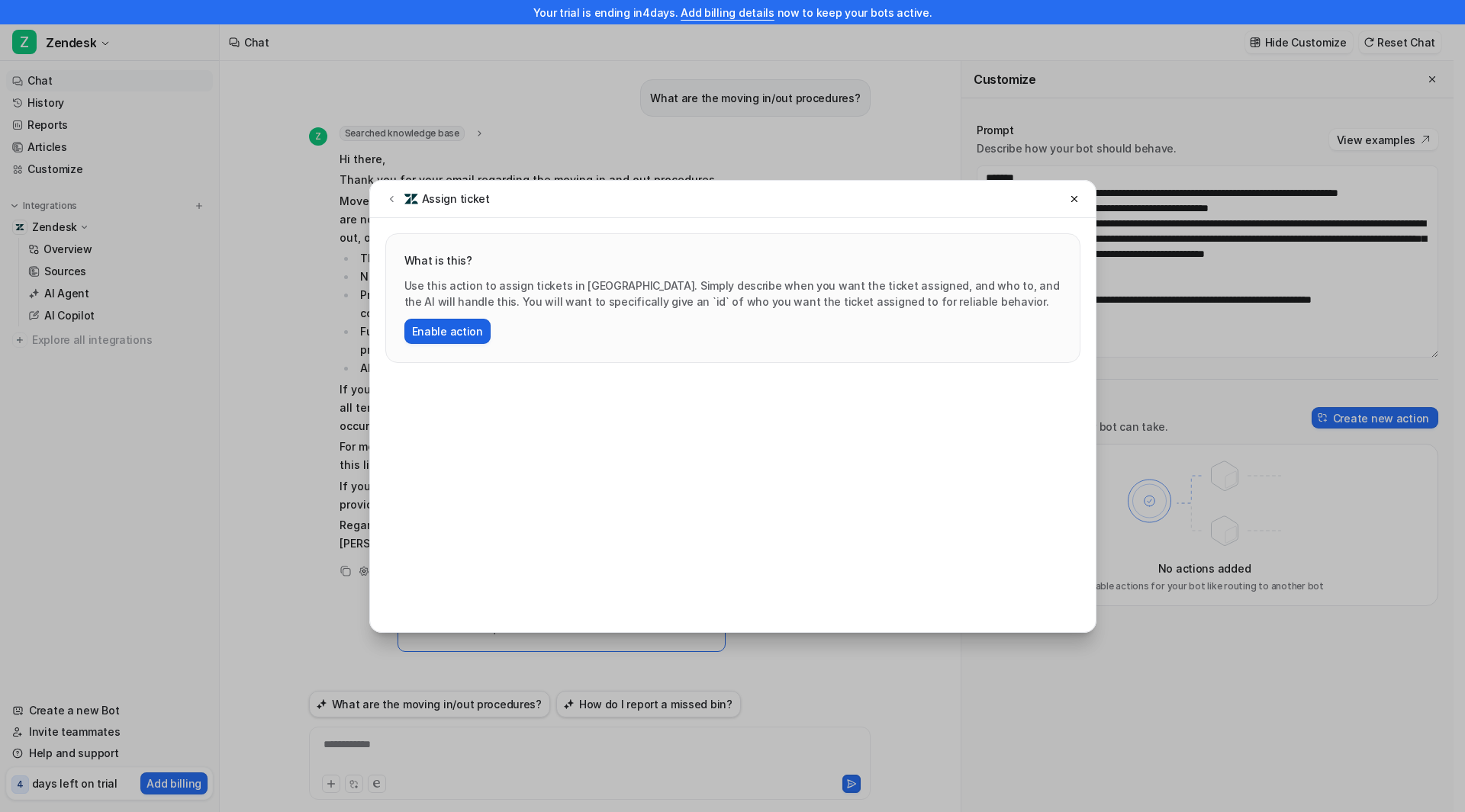
click at [468, 335] on button "Enable action" at bounding box center [448, 331] width 86 height 25
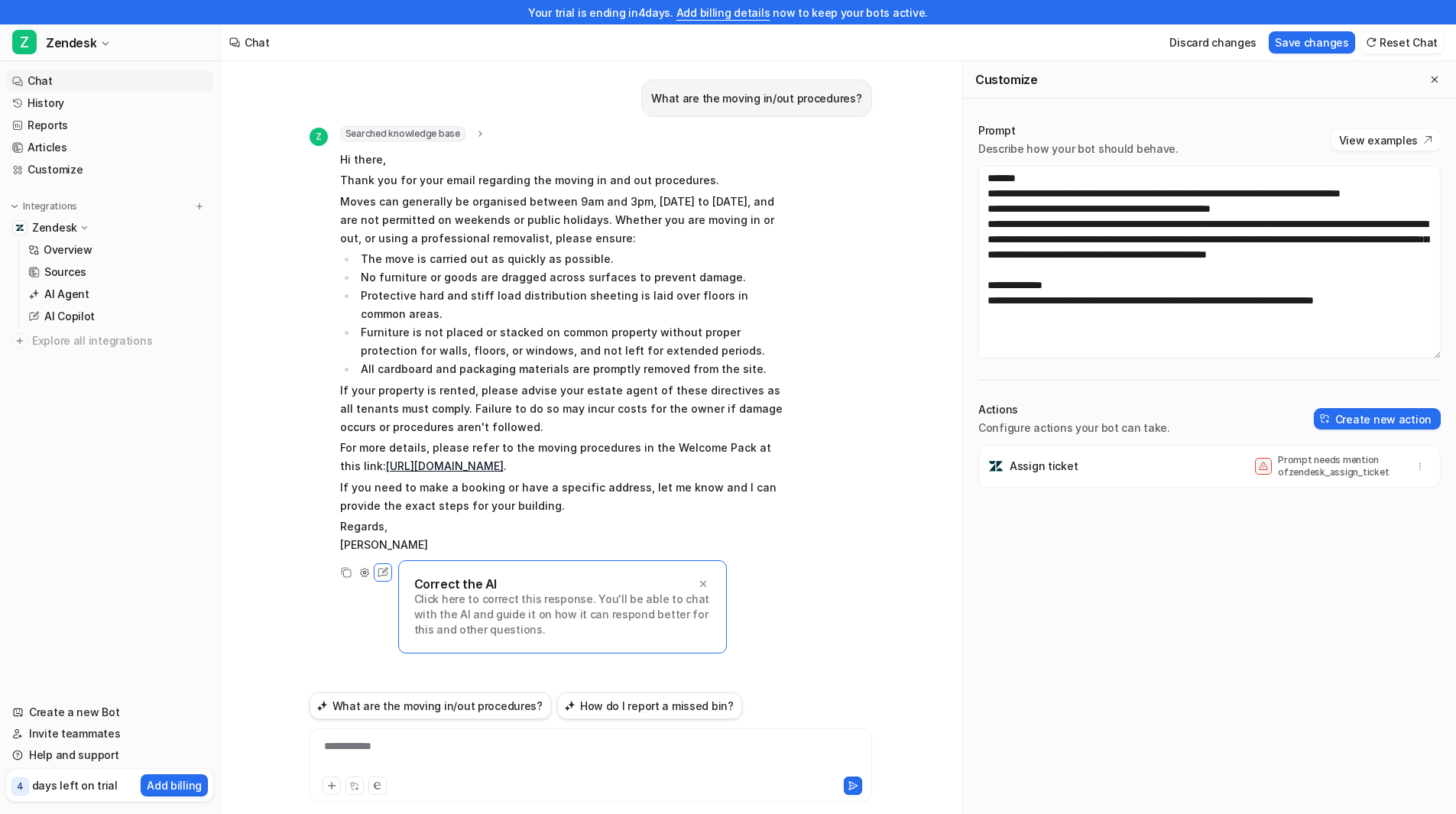
click at [1145, 466] on div "Assign ticket Prompt needs mention of zendesk_assign_ticket" at bounding box center [1209, 466] width 449 height 43
drag, startPoint x: 1345, startPoint y: 479, endPoint x: 1373, endPoint y: 472, distance: 28.9
click at [1344, 479] on div "Assign ticket Prompt needs mention of zendesk_assign_ticket" at bounding box center [1209, 466] width 449 height 43
click at [1409, 473] on button "button" at bounding box center [1419, 466] width 22 height 22
drag, startPoint x: 1162, startPoint y: 520, endPoint x: 1152, endPoint y: 520, distance: 10.0
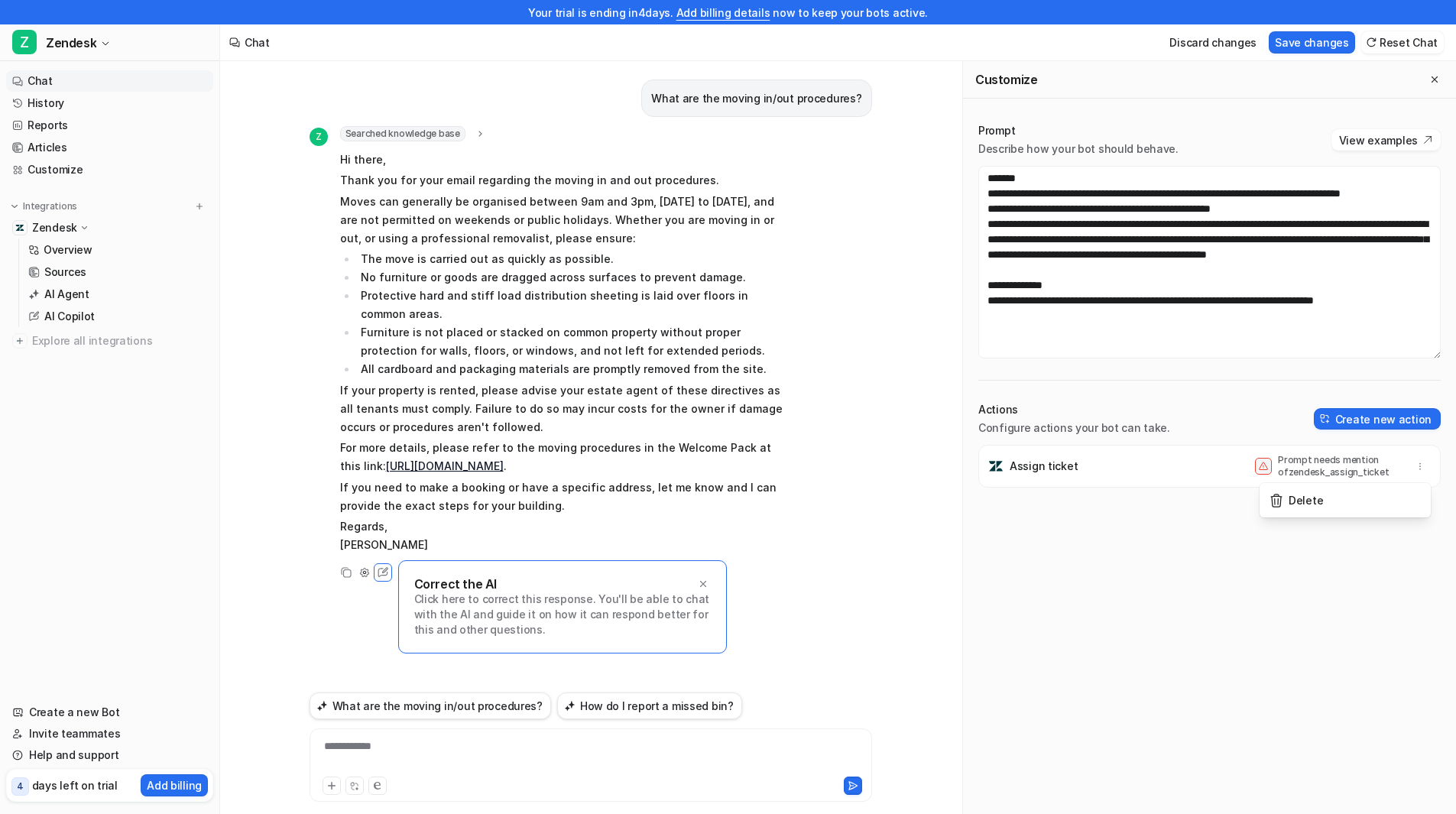
click at [1160, 520] on div "Assign ticket Prompt needs mention of zendesk_assign_ticket [GEOGRAPHIC_DATA]" at bounding box center [1210, 642] width 463 height 393
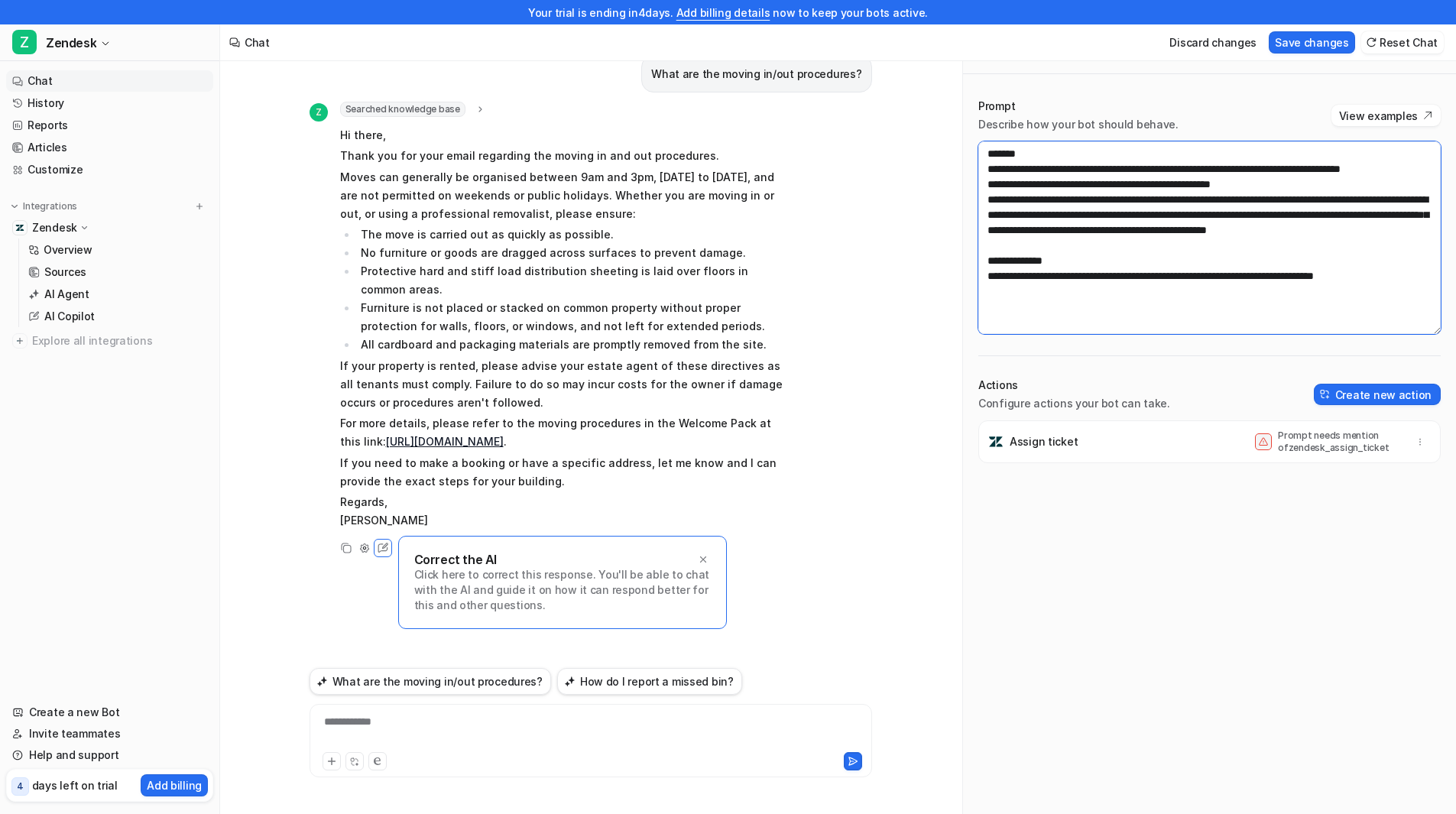
click at [1087, 158] on textarea "**********" at bounding box center [1210, 238] width 463 height 193
click at [1415, 442] on button "button" at bounding box center [1419, 441] width 22 height 22
drag, startPoint x: 1313, startPoint y: 541, endPoint x: 1302, endPoint y: 546, distance: 12.1
click at [1312, 542] on div "Assign ticket Prompt needs mention of zendesk_assign_ticket [GEOGRAPHIC_DATA]" at bounding box center [1210, 617] width 463 height 393
drag, startPoint x: 707, startPoint y: 341, endPoint x: 704, endPoint y: 359, distance: 18.2
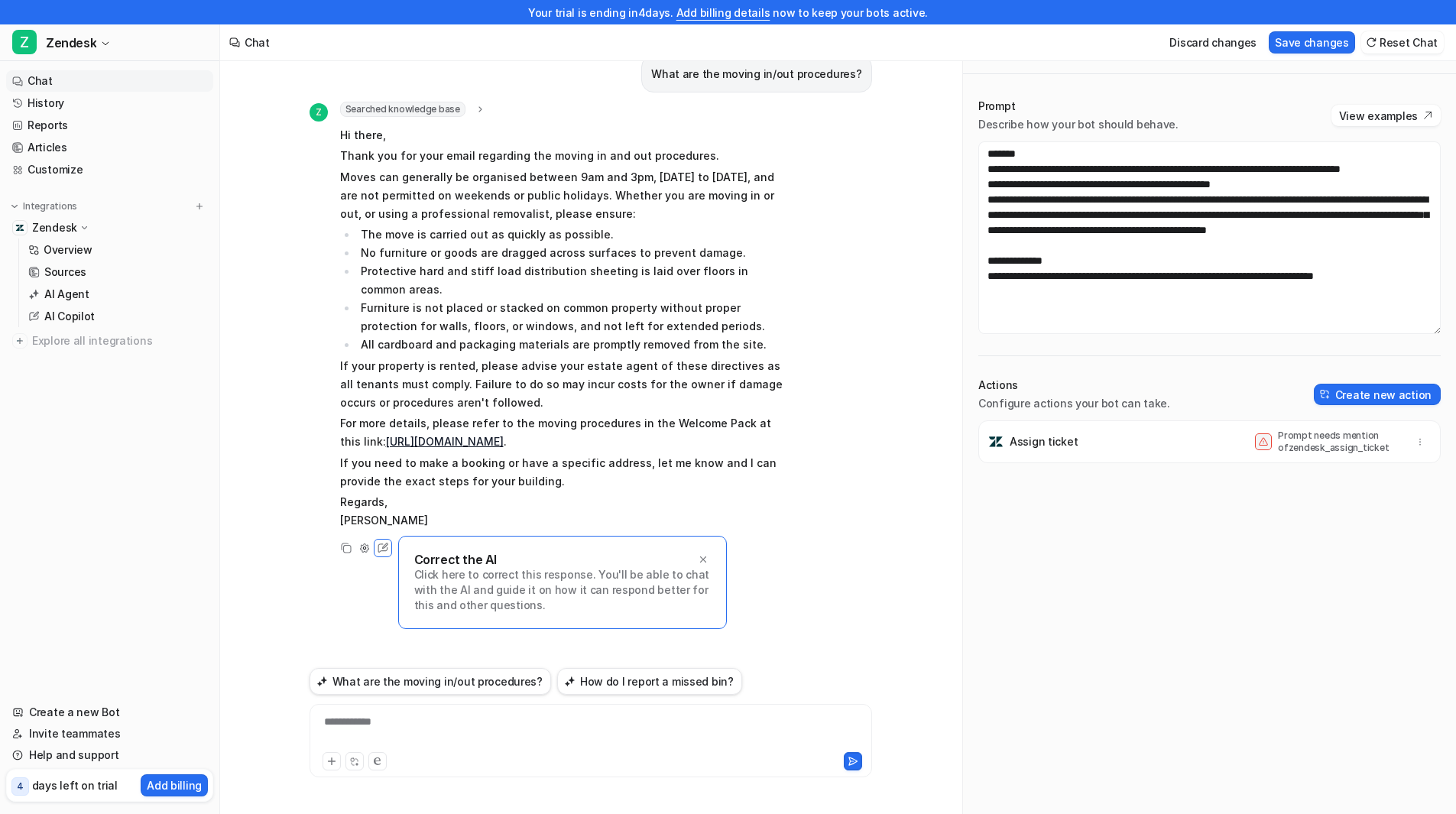
click at [707, 342] on li "All cardboard and packaging materials are promptly removed from the site." at bounding box center [571, 345] width 430 height 19
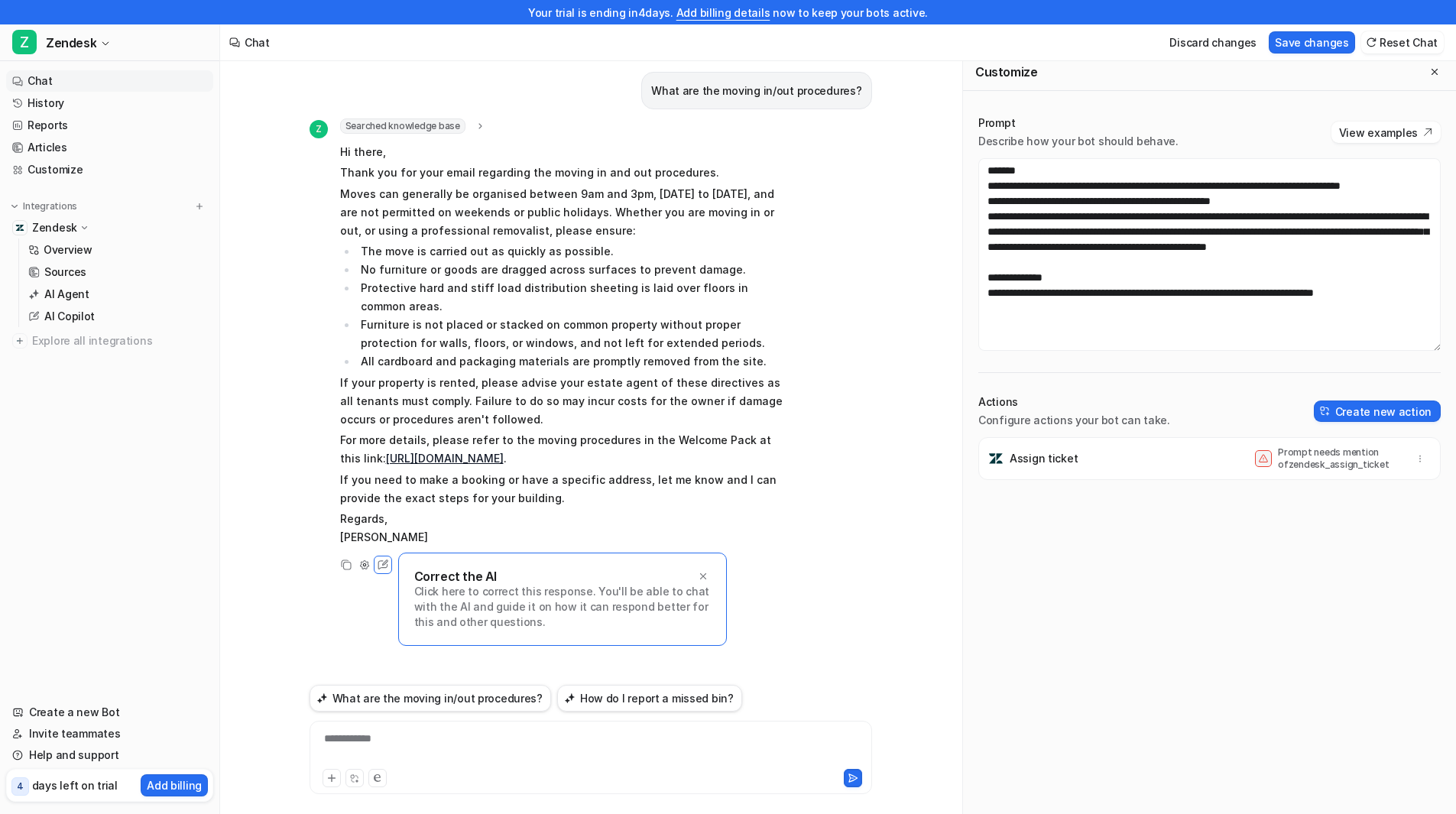
scroll to position [0, 0]
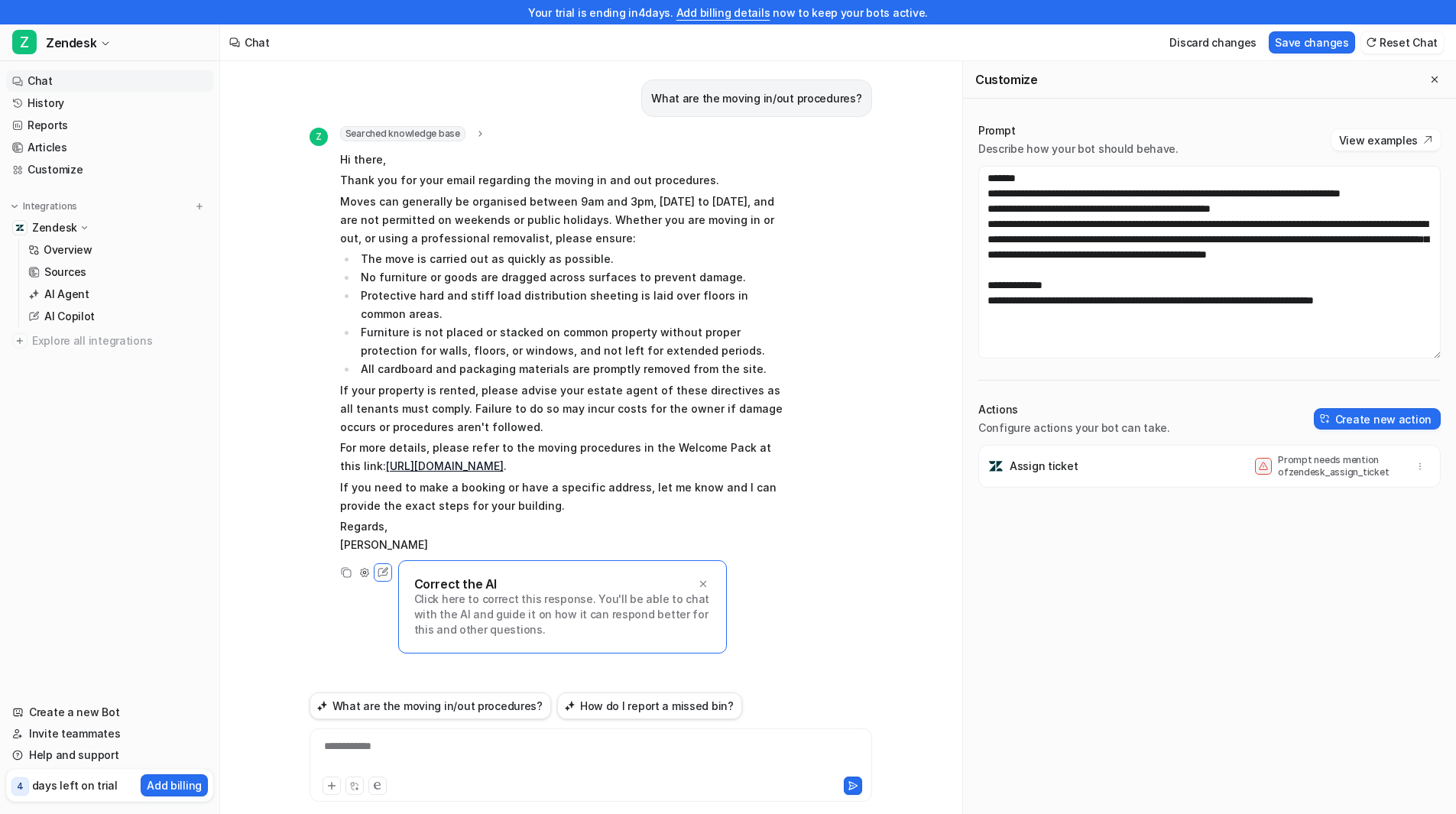
click at [785, 456] on p "For more details, please refer to the moving procedures in the Welcome Pack at …" at bounding box center [563, 456] width 447 height 37
click at [1088, 469] on div "Assign ticket Prompt needs mention of zendesk_assign_ticket" at bounding box center [1209, 466] width 449 height 43
click at [1367, 143] on button "View examples" at bounding box center [1386, 140] width 110 height 22
click at [478, 628] on p "Click here to correct this response. You'll be able to chat with the AI and gui…" at bounding box center [562, 614] width 297 height 46
click at [560, 612] on p "Click here to correct this response. You'll be able to chat with the AI and gui…" at bounding box center [562, 614] width 297 height 46
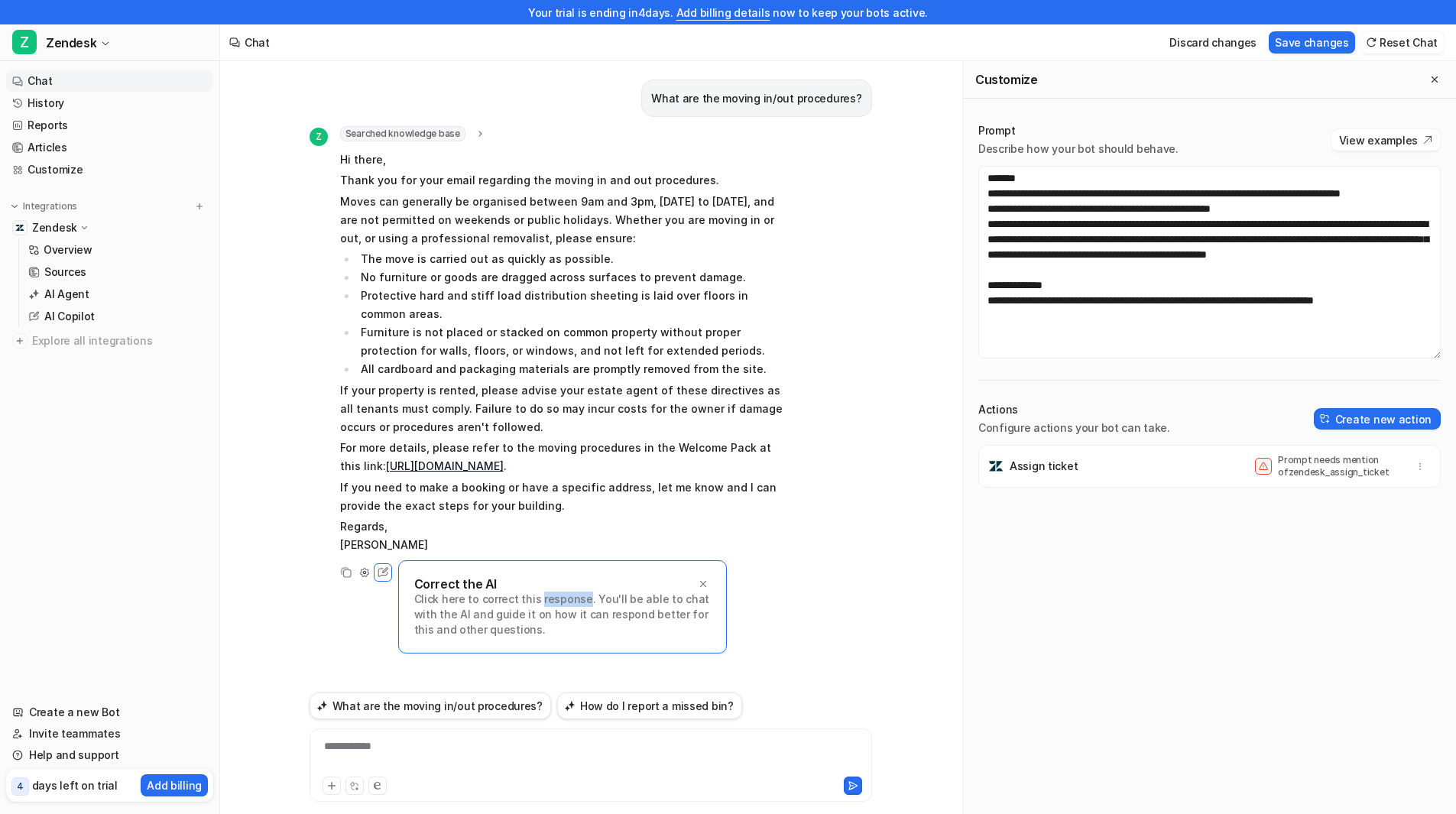
click at [561, 612] on p "Click here to correct this response. You'll be able to chat with the AI and gui…" at bounding box center [562, 614] width 297 height 46
click at [845, 352] on div "Z Searched knowledge base search_queries : [ "moving in procedures", "moving ou…" at bounding box center [591, 354] width 563 height 455
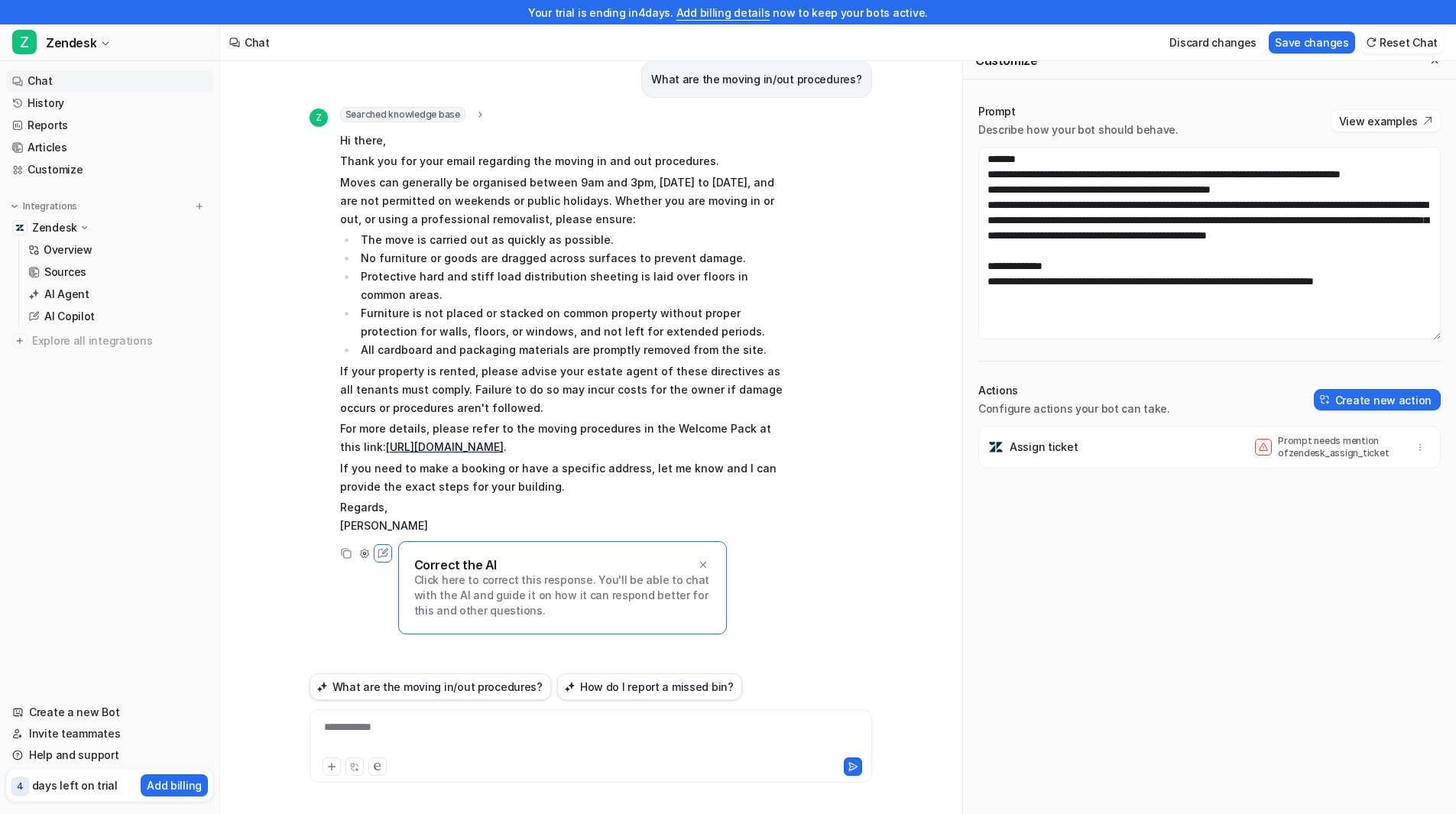
scroll to position [24, 0]
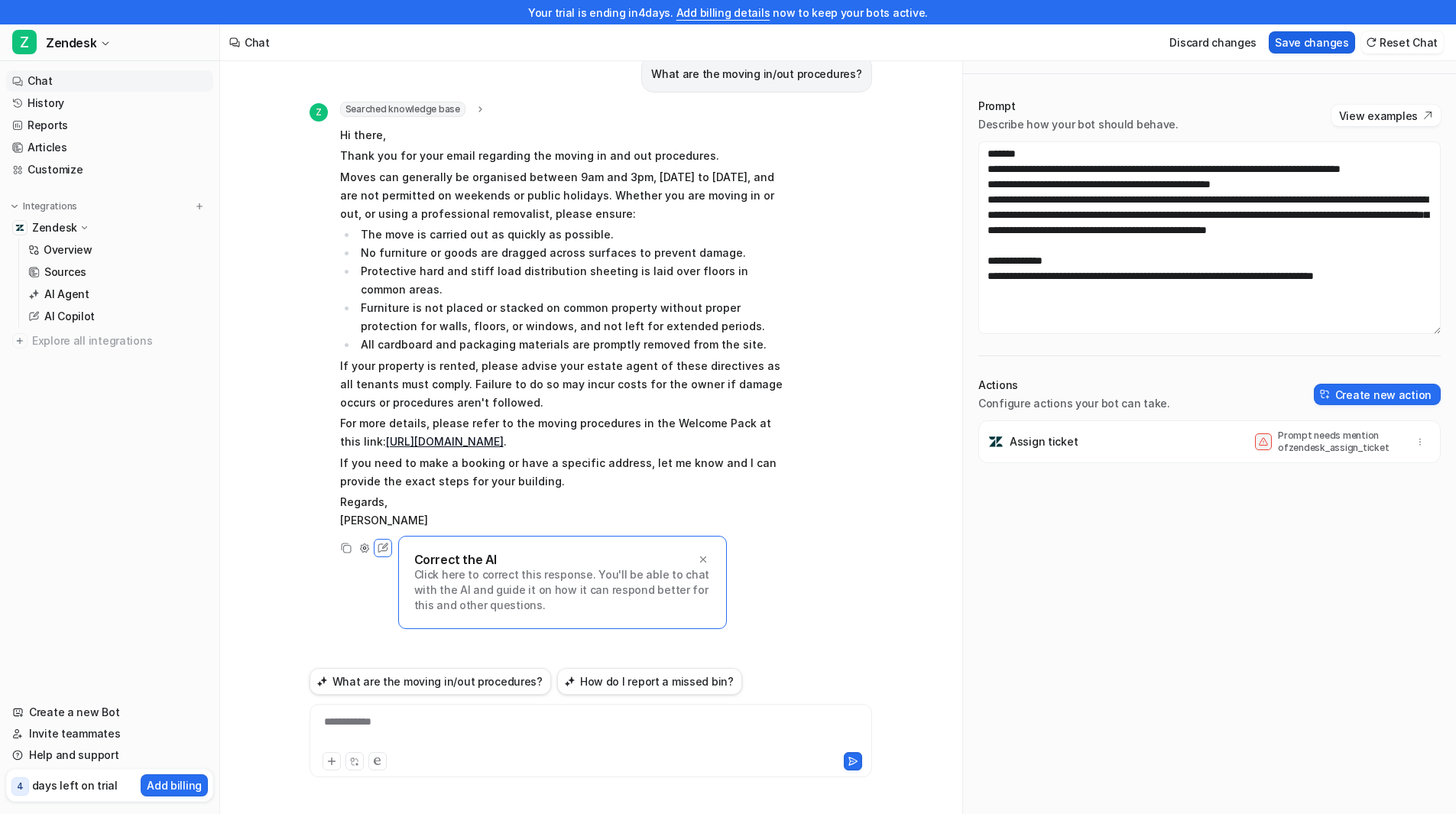
click at [1306, 44] on button "Save changes" at bounding box center [1312, 42] width 86 height 22
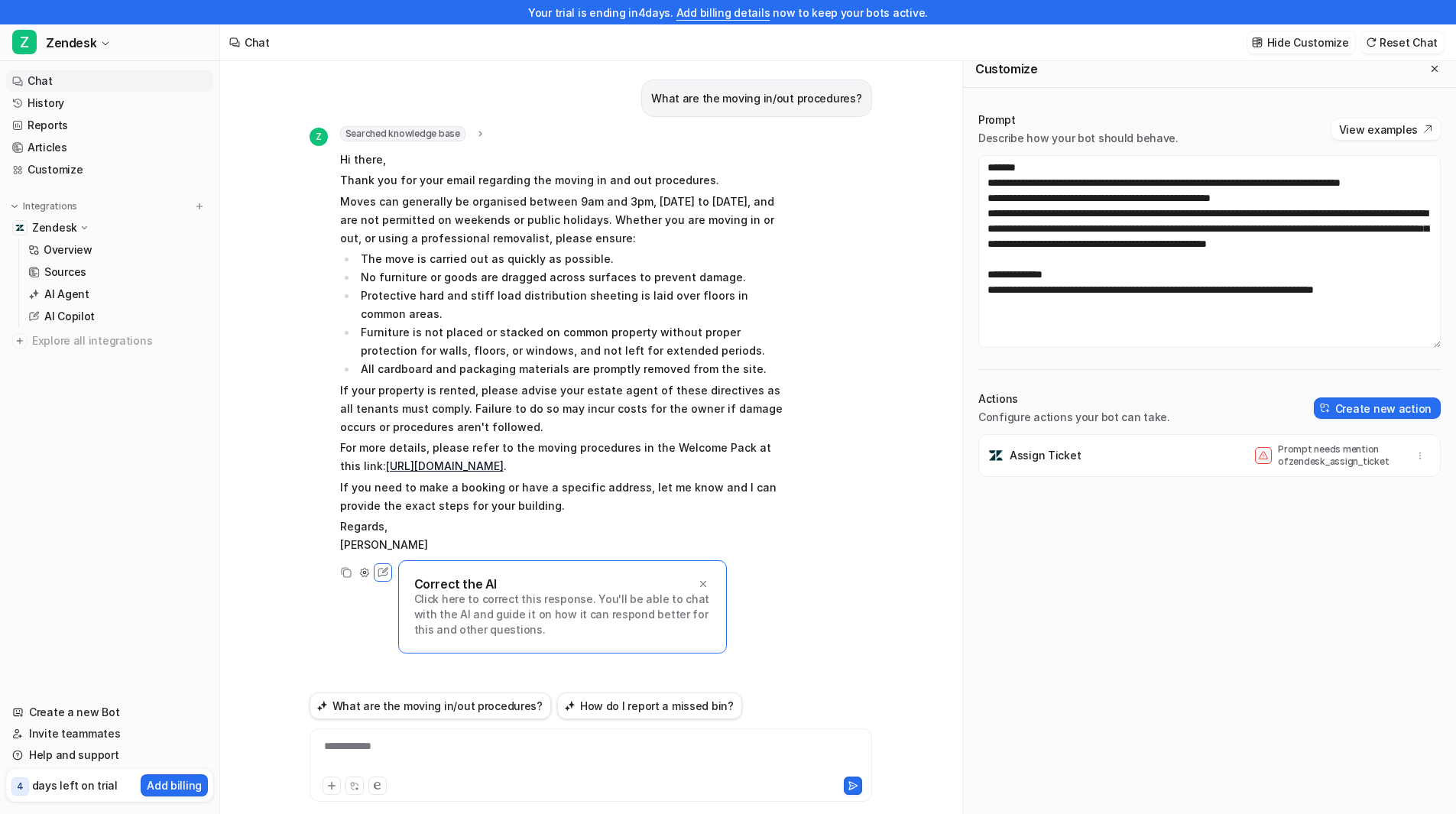
scroll to position [15, 0]
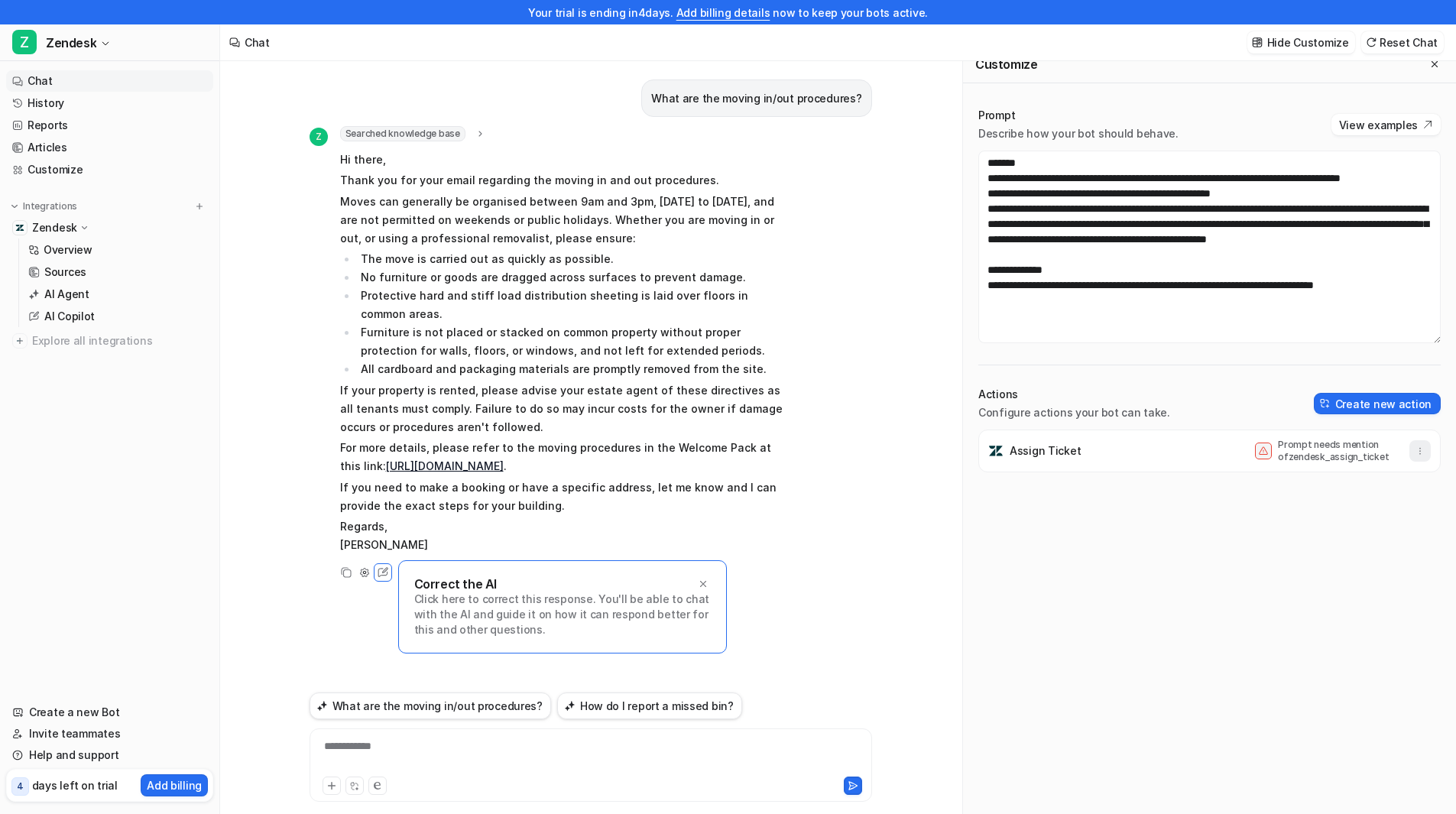
click at [1415, 455] on icon "button" at bounding box center [1419, 451] width 10 height 10
drag, startPoint x: 1199, startPoint y: 533, endPoint x: 1186, endPoint y: 489, distance: 45.9
click at [1199, 529] on div "Assign Ticket Prompt needs mention of zendesk_assign_ticket [GEOGRAPHIC_DATA]" at bounding box center [1210, 627] width 463 height 393
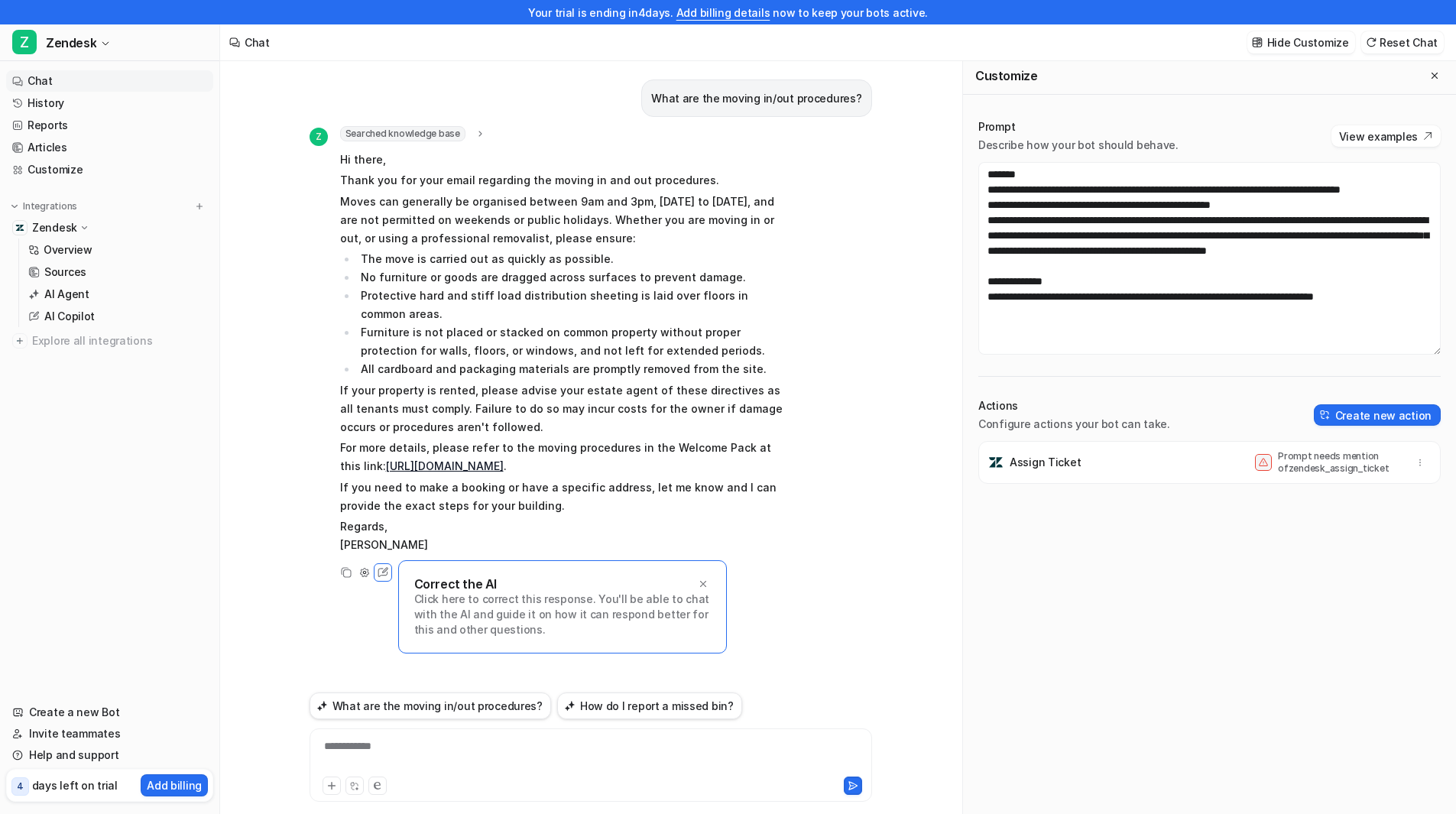
scroll to position [0, 0]
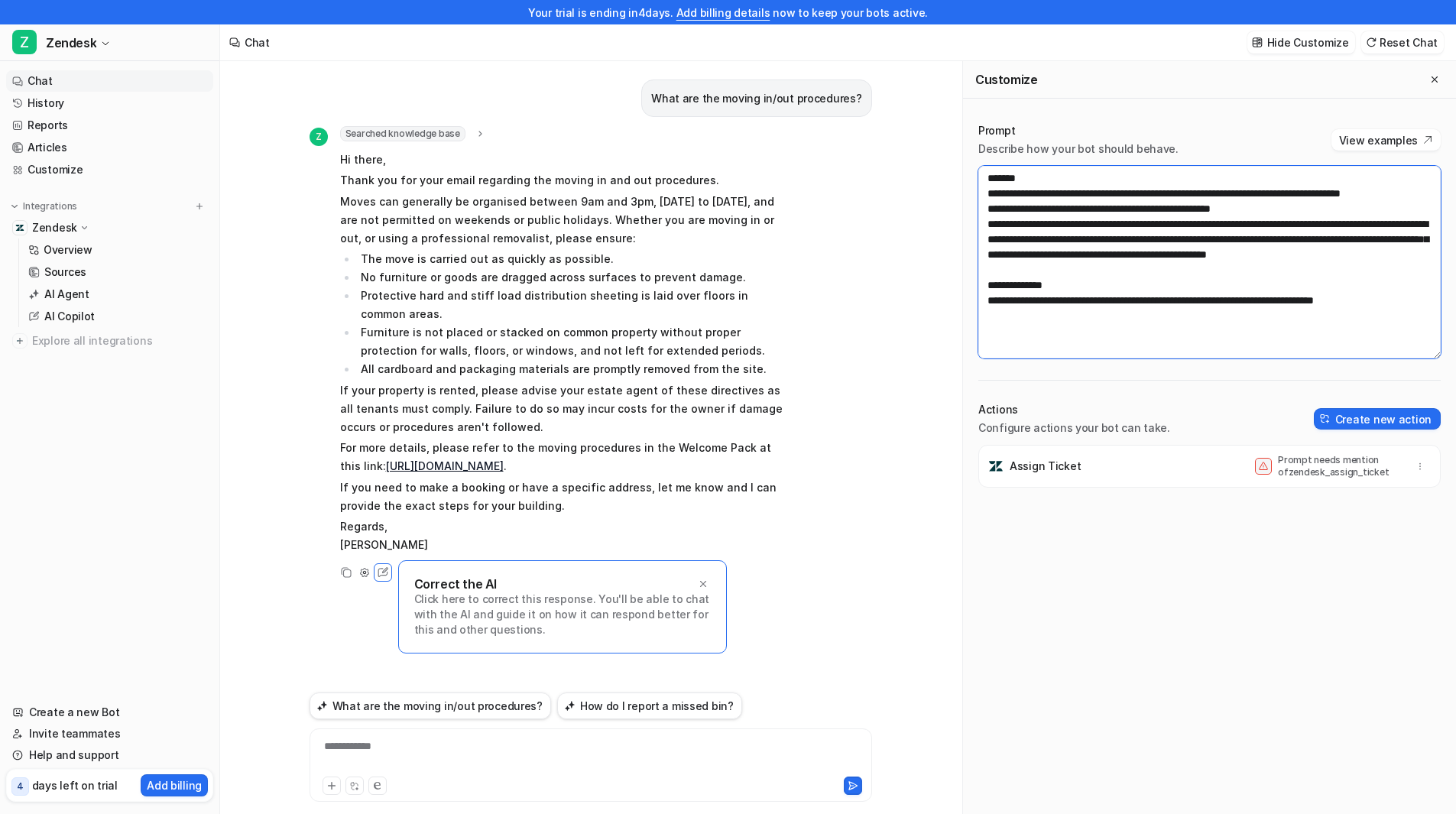
click at [1144, 281] on textarea "**********" at bounding box center [1210, 262] width 463 height 193
click at [1374, 135] on button "View examples" at bounding box center [1386, 140] width 110 height 22
drag, startPoint x: 1425, startPoint y: 32, endPoint x: 1422, endPoint y: 41, distance: 9.5
click at [1422, 41] on button "Reset Chat" at bounding box center [1403, 42] width 82 height 22
click at [1419, 47] on div "Chat Hide Customize Reset Chat" at bounding box center [838, 42] width 1236 height 37
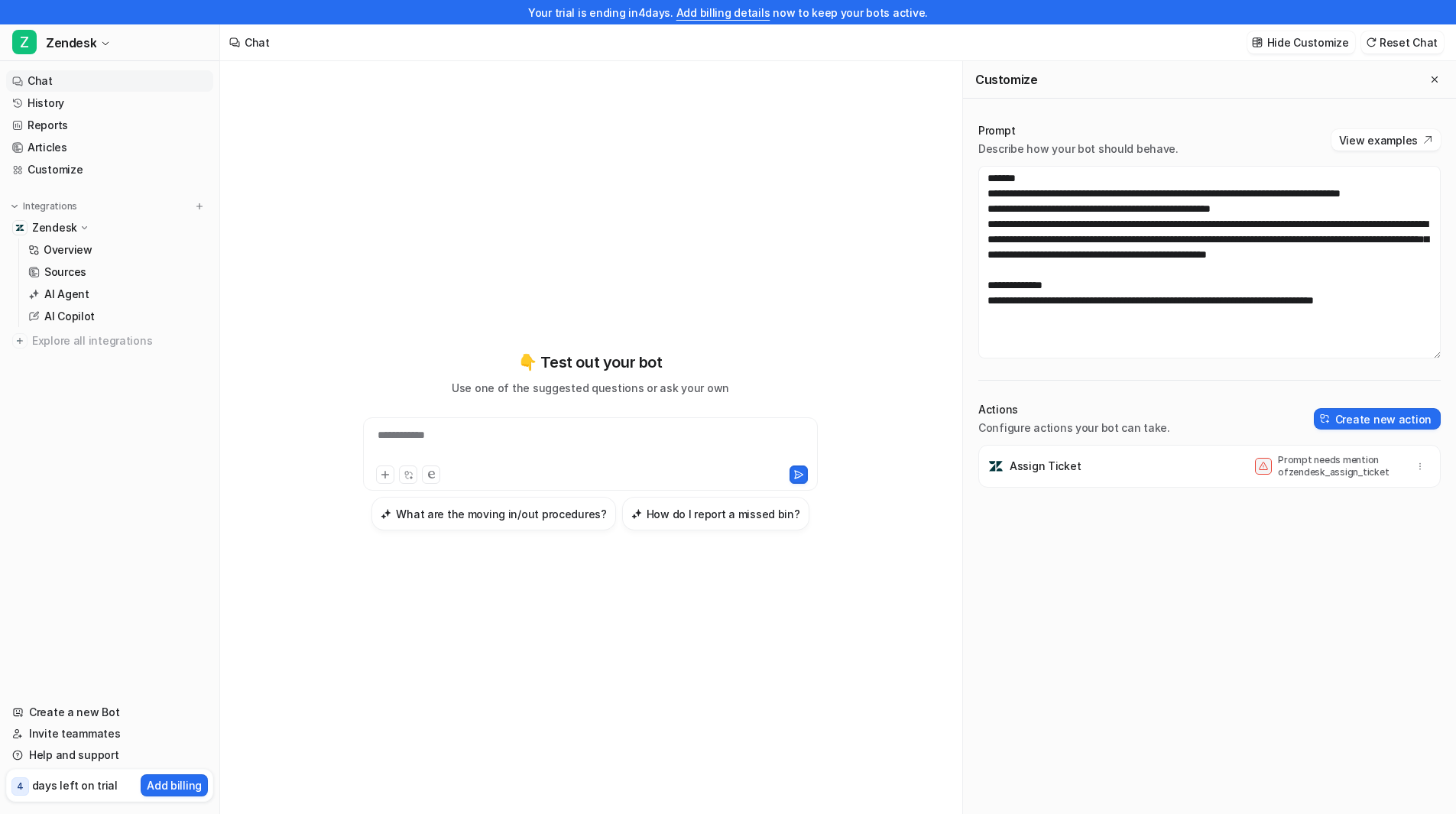
click at [1208, 468] on div "Assign Ticket Prompt needs mention of zendesk_assign_ticket" at bounding box center [1209, 466] width 449 height 43
click at [1050, 472] on p "Assign Ticket" at bounding box center [1045, 466] width 71 height 15
click at [1409, 460] on button "button" at bounding box center [1419, 466] width 22 height 22
click at [1304, 496] on span "Delete" at bounding box center [1305, 500] width 35 height 16
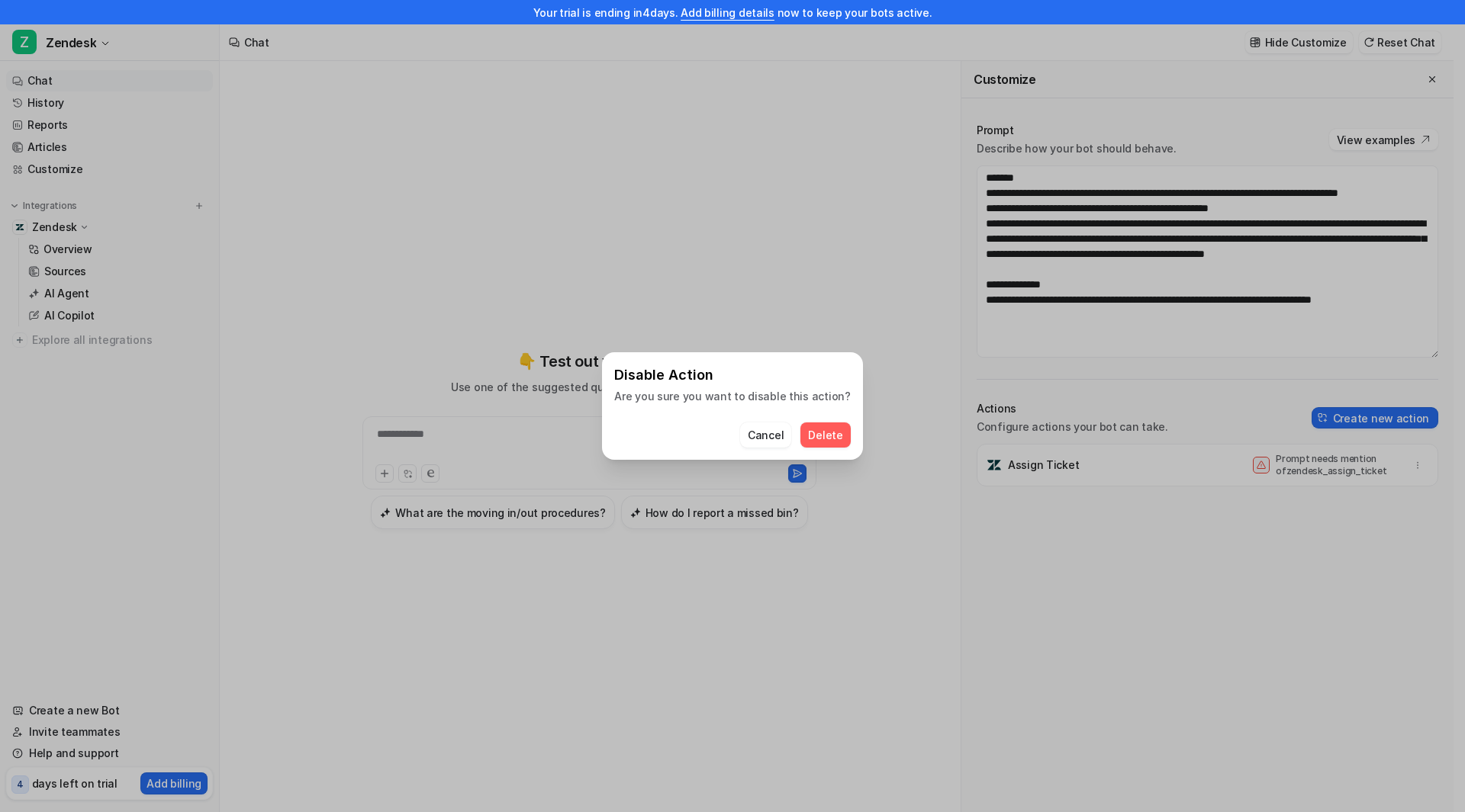
click at [823, 432] on span "Delete" at bounding box center [825, 434] width 35 height 16
